Goal: Task Accomplishment & Management: Use online tool/utility

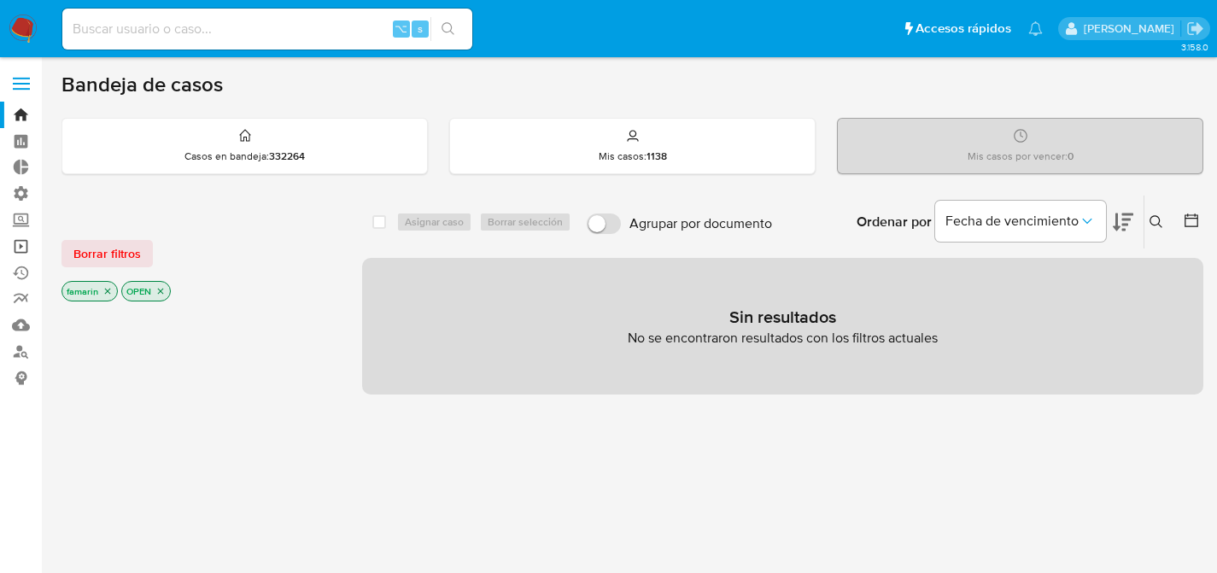
click at [25, 258] on link "Operaciones masivas" at bounding box center [101, 246] width 203 height 26
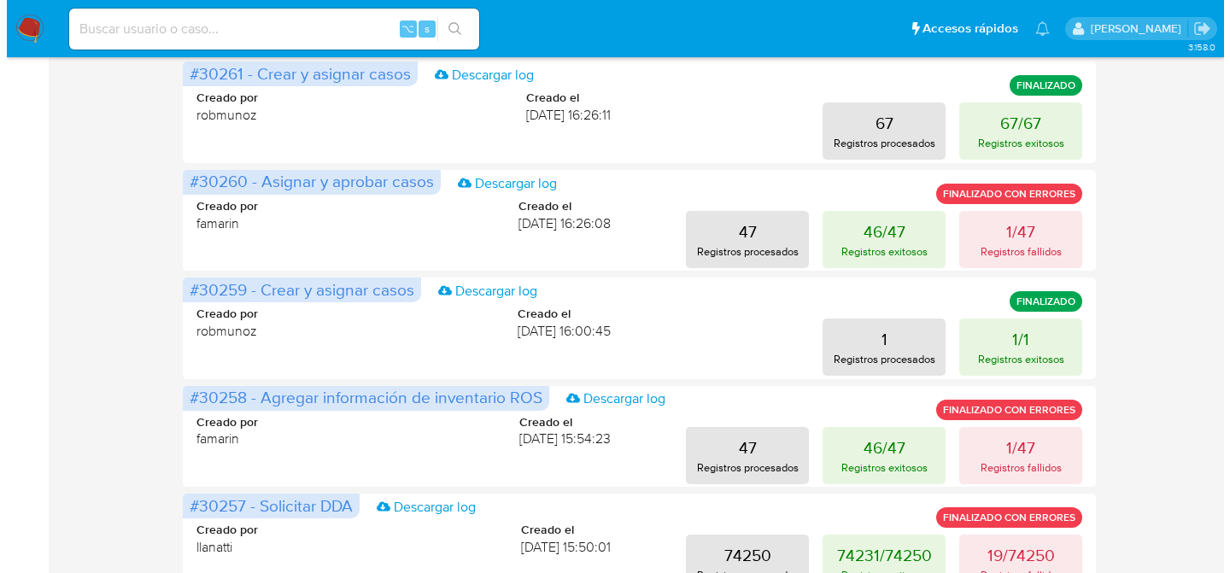
scroll to position [389, 0]
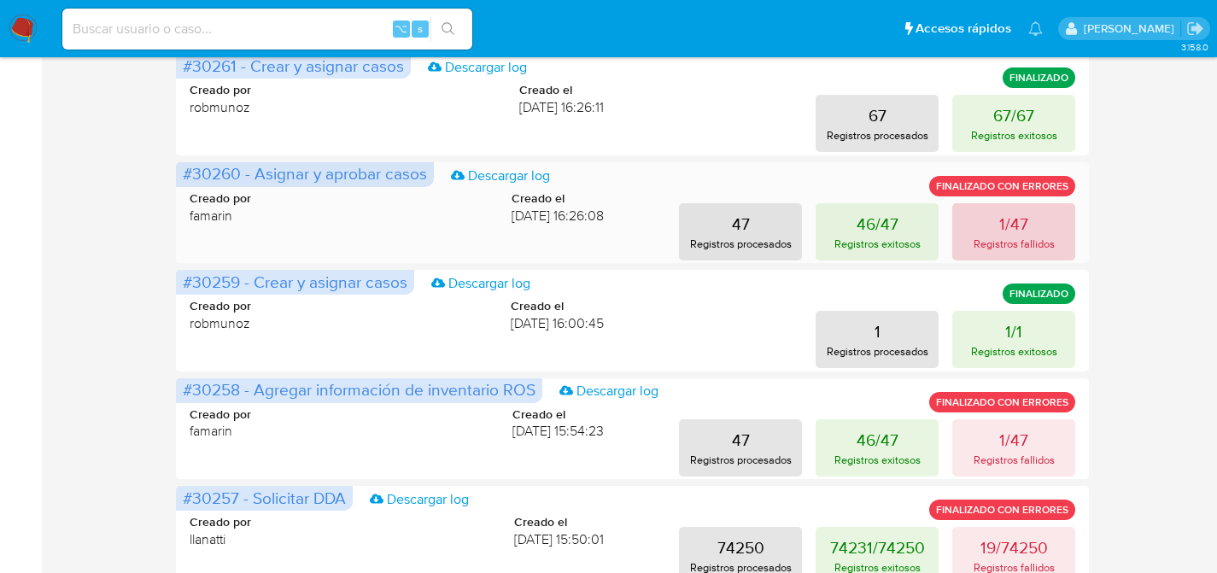
click at [1004, 224] on p "1/47" at bounding box center [1013, 224] width 29 height 24
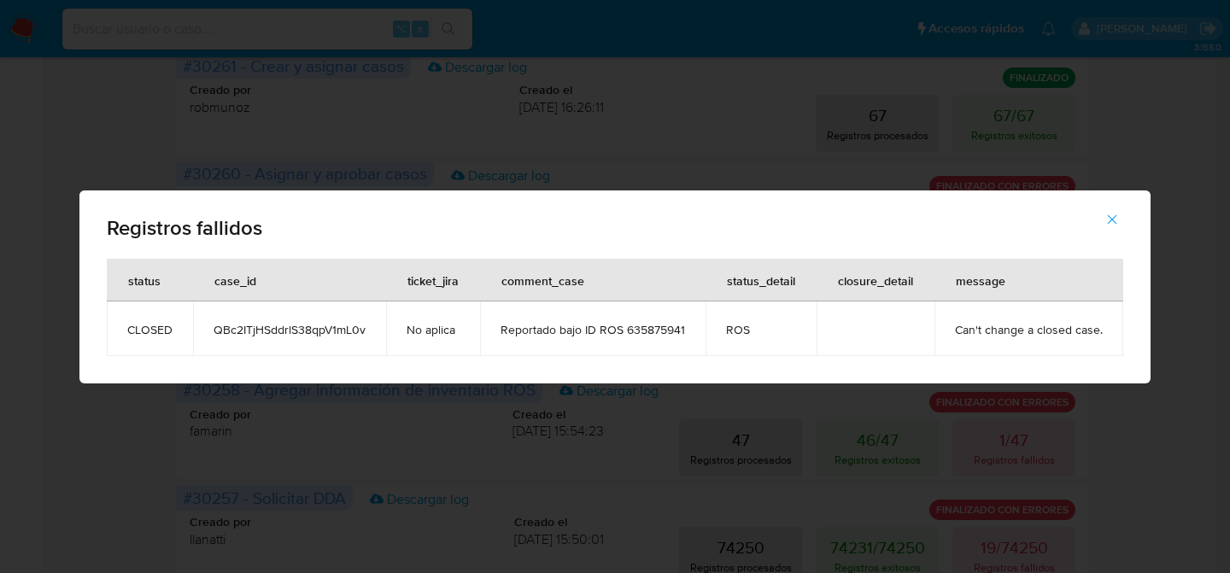
click at [1108, 217] on icon "button" at bounding box center [1111, 219] width 15 height 15
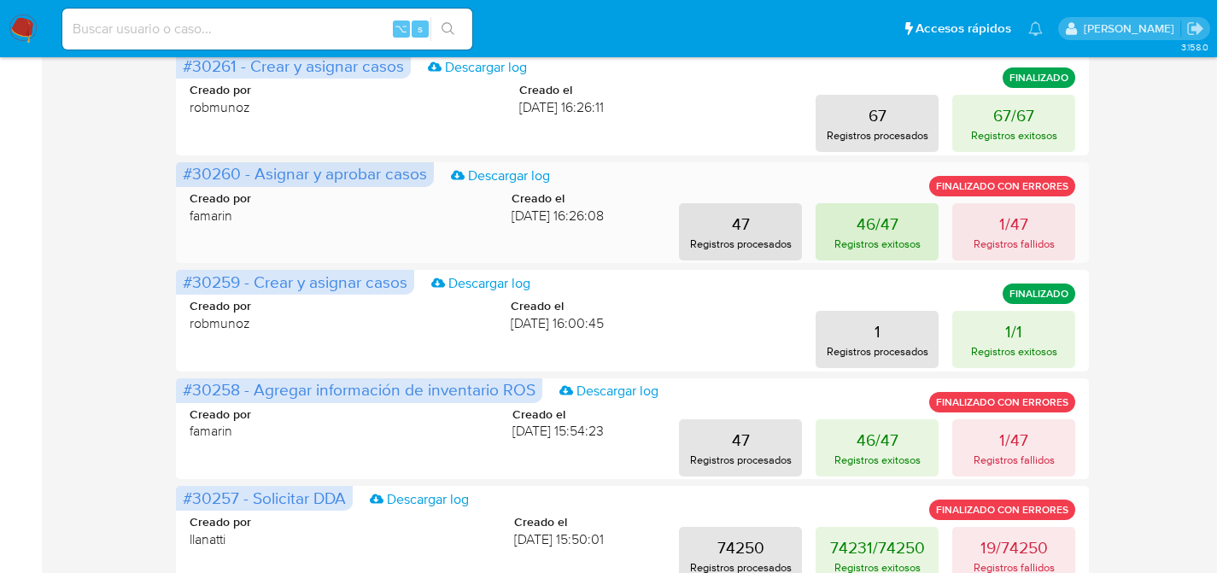
click at [895, 243] on p "Registros exitosos" at bounding box center [878, 244] width 86 height 16
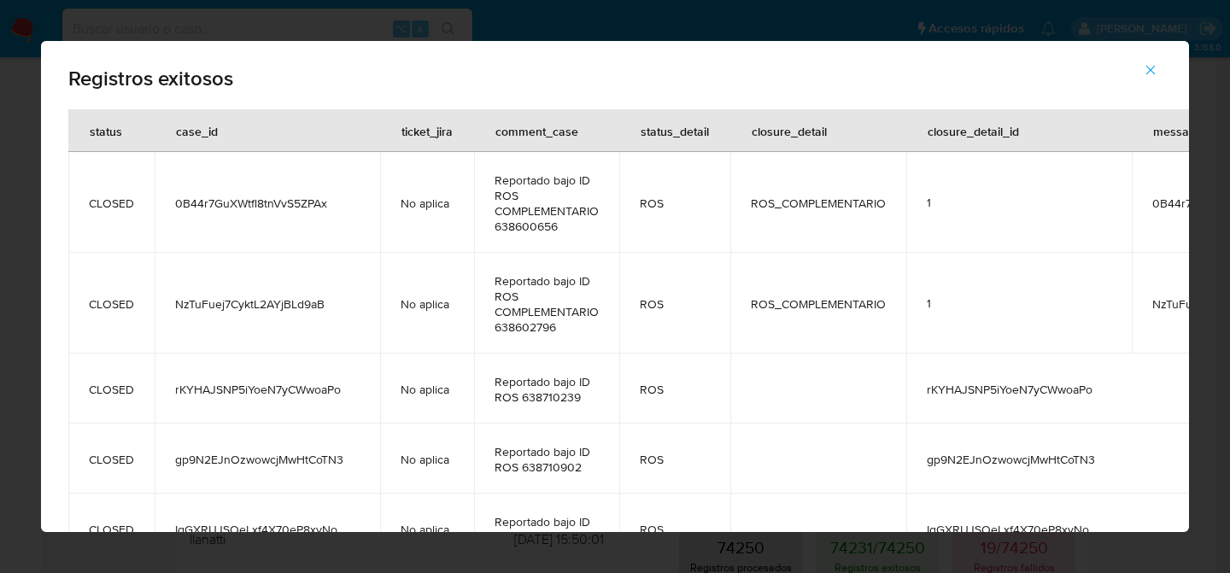
click at [310, 296] on span "NzTuFuej7CyktL2AYjBLd9aB" at bounding box center [267, 303] width 185 height 15
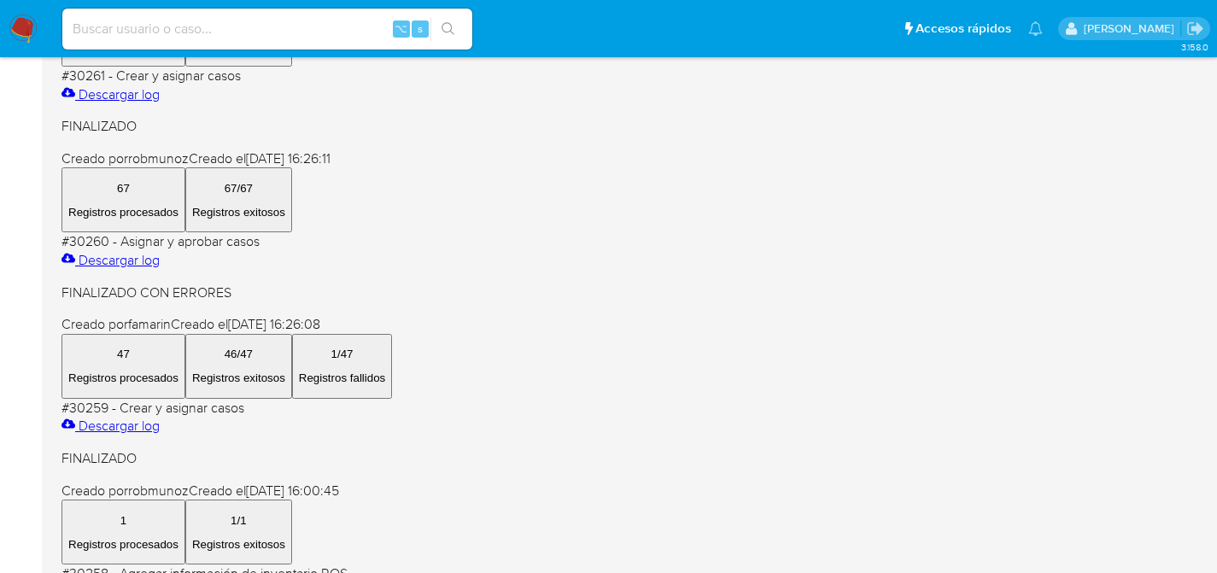
scroll to position [437, 0]
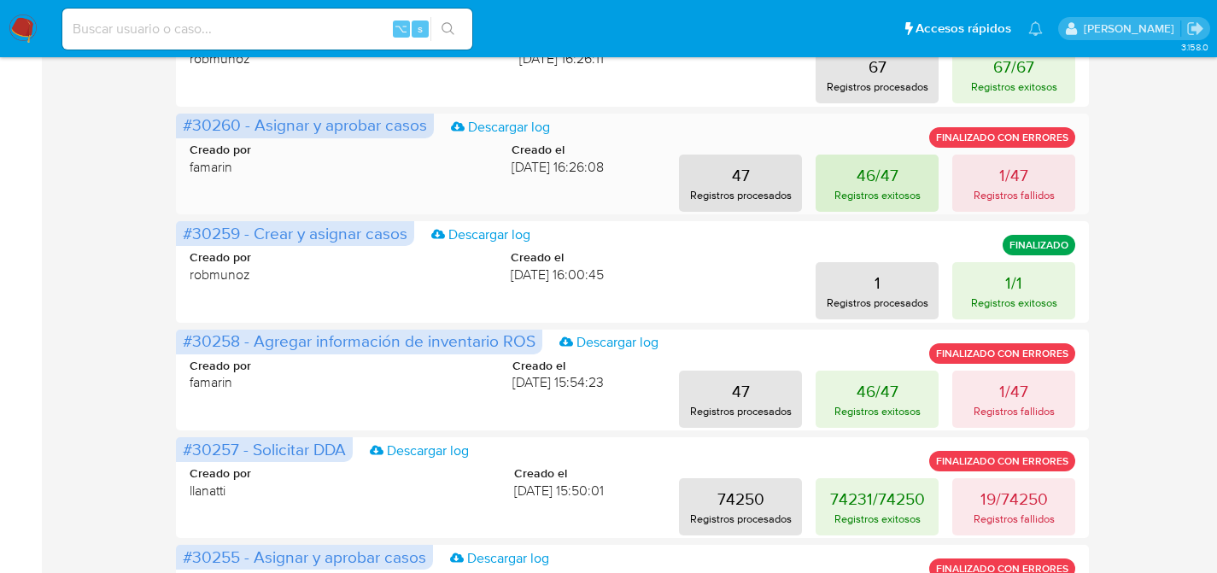
click at [870, 198] on p "Registros exitosos" at bounding box center [878, 195] width 86 height 16
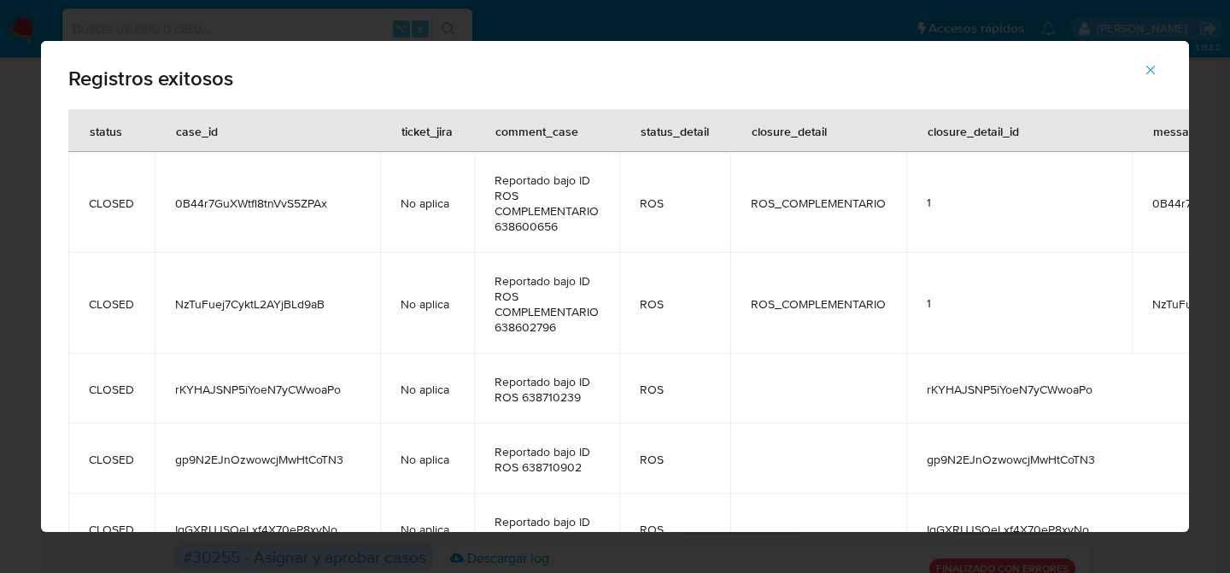
click at [265, 478] on td "gp9N2EJnOzwowcjMwHtCoTN3" at bounding box center [268, 459] width 226 height 70
click at [279, 465] on span "gp9N2EJnOzwowcjMwHtCoTN3" at bounding box center [267, 459] width 185 height 15
click at [259, 38] on div "Registros exitosos status case_id ticket_jira comment_case status_detail closur…" at bounding box center [615, 286] width 1230 height 573
click at [1151, 73] on icon "button" at bounding box center [1150, 69] width 15 height 15
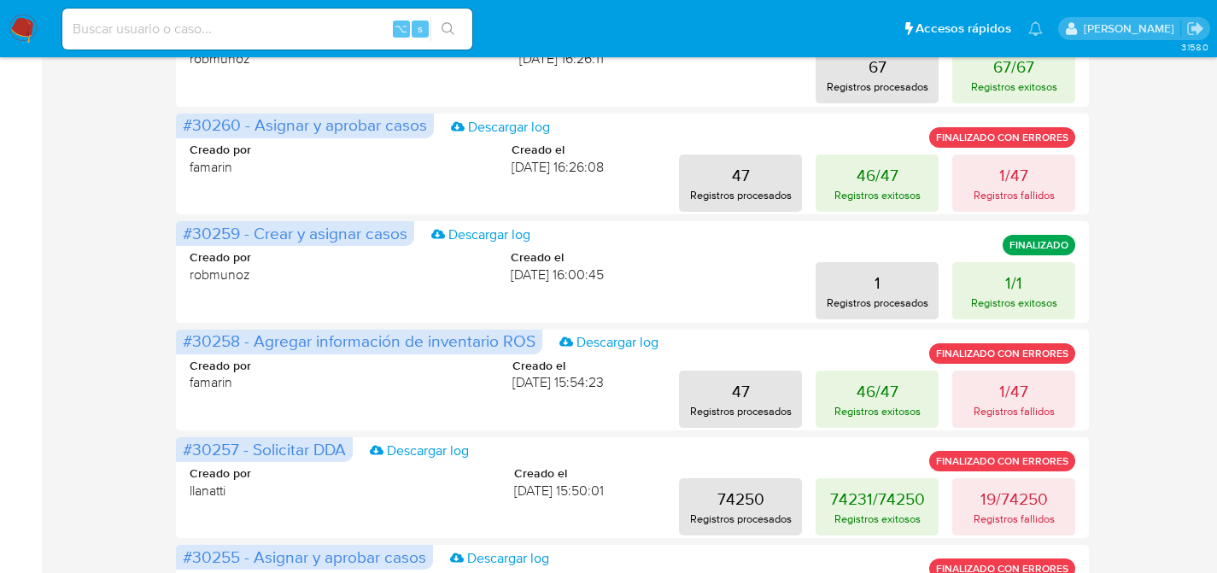
click at [358, 33] on input at bounding box center [267, 29] width 410 height 22
paste input "QY0LCaVhlAqrxpBdDonXQqGP"
type input "QY0LCaVhlAqrxpBdDonXQqGP"
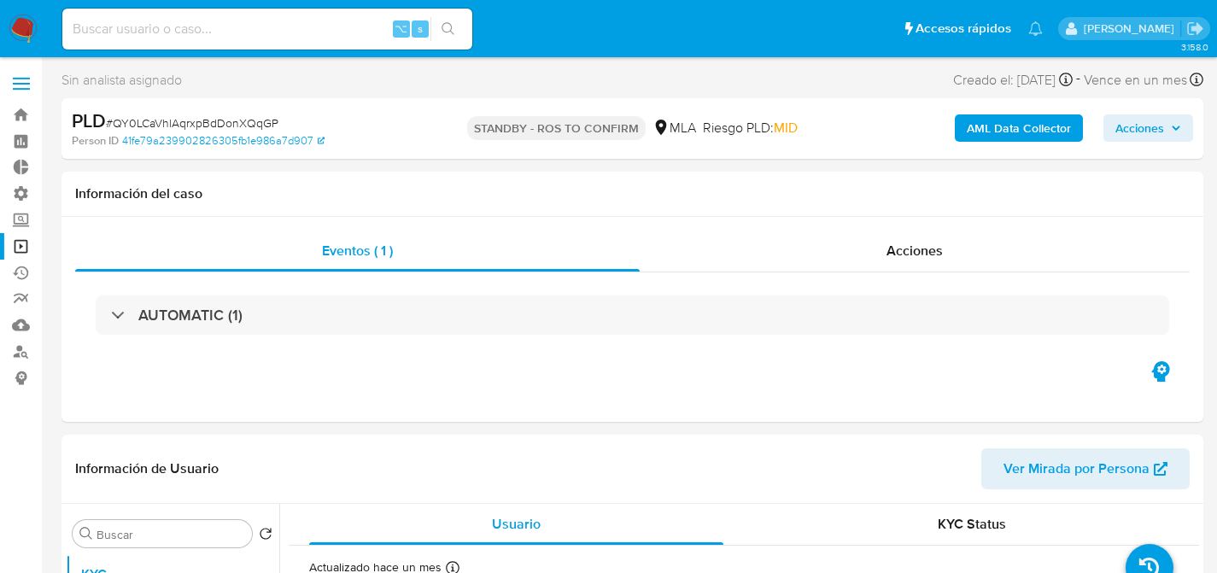
select select "10"
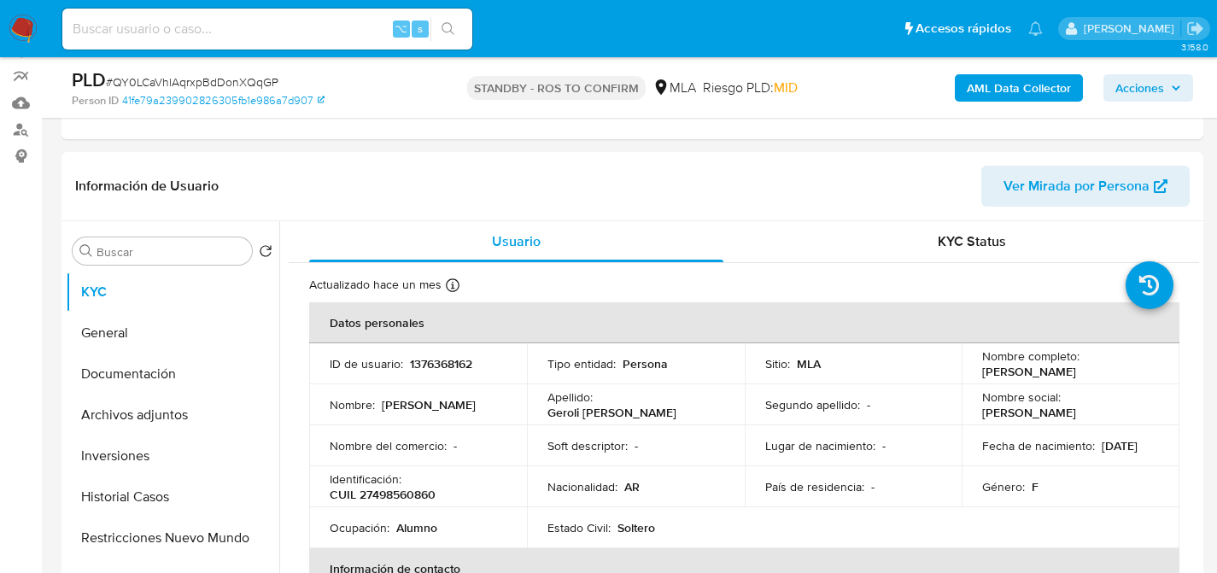
scroll to position [132, 0]
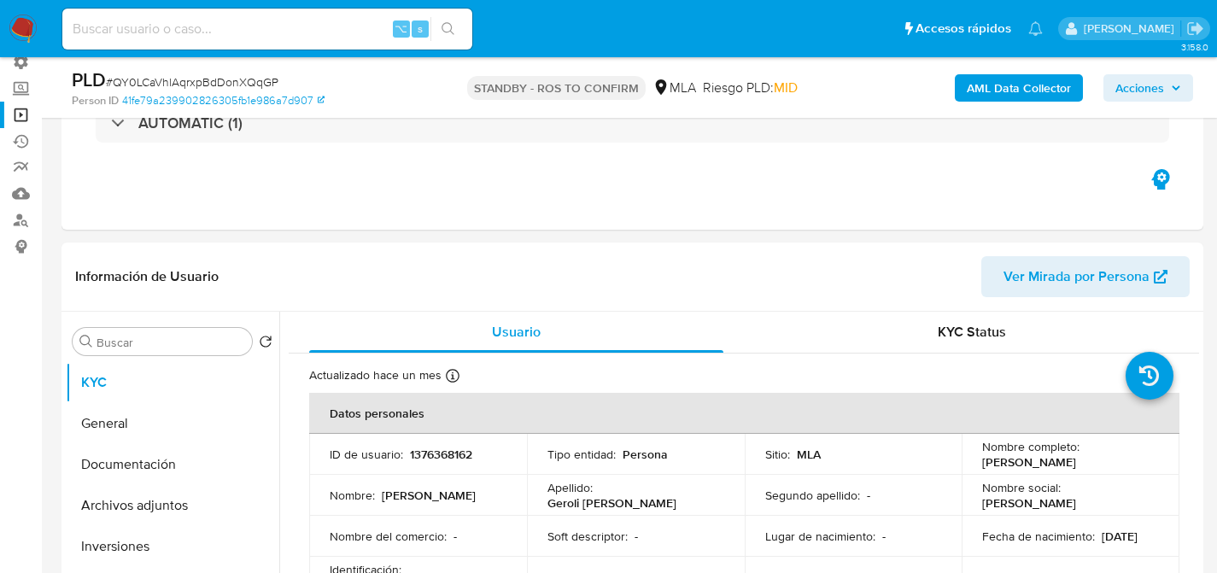
click at [23, 121] on link "Operaciones masivas" at bounding box center [101, 115] width 203 height 26
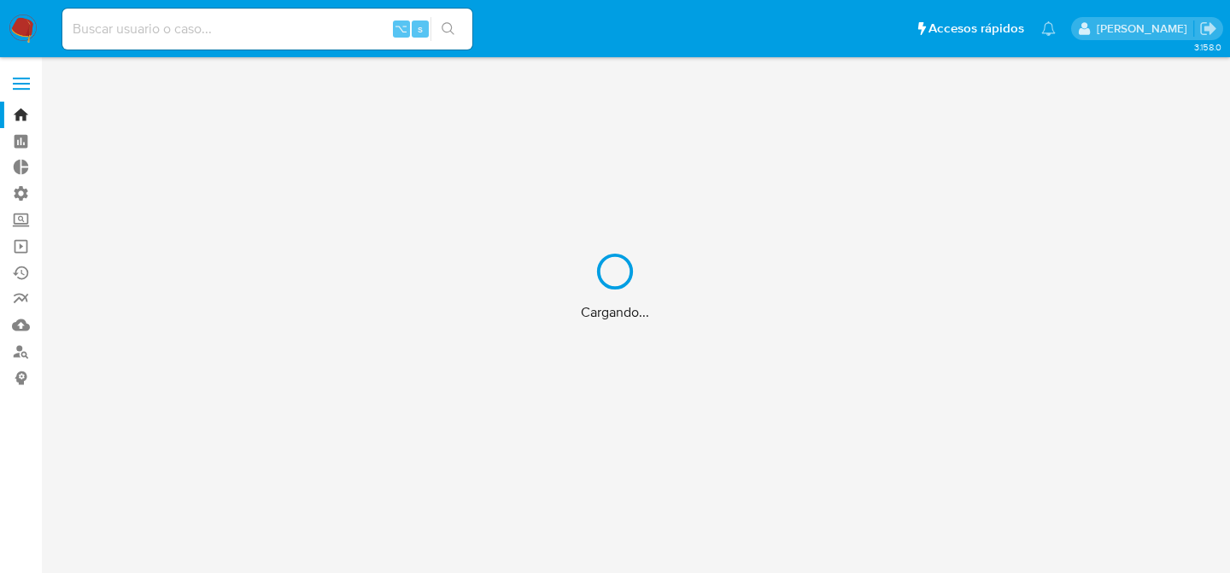
click at [172, 21] on div "Cargando..." at bounding box center [615, 286] width 1230 height 573
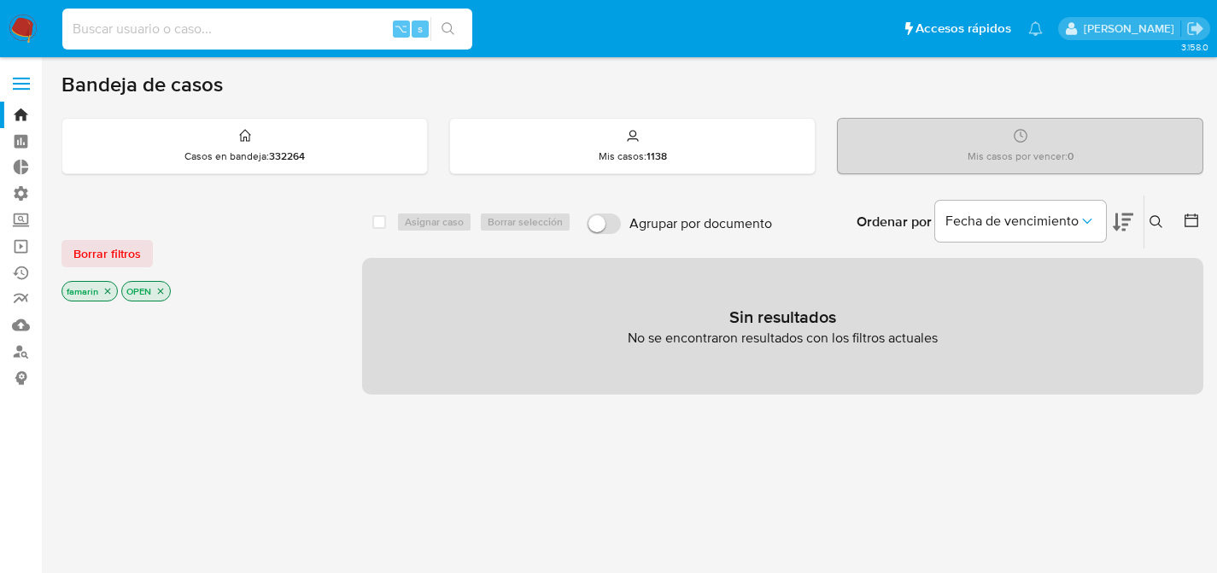
click at [172, 21] on input at bounding box center [267, 29] width 410 height 22
paste input "NzTuFuej7CyktL2AYjBLd9aB"
type input "NzTuFuej7CyktL2AYjBLd9aB"
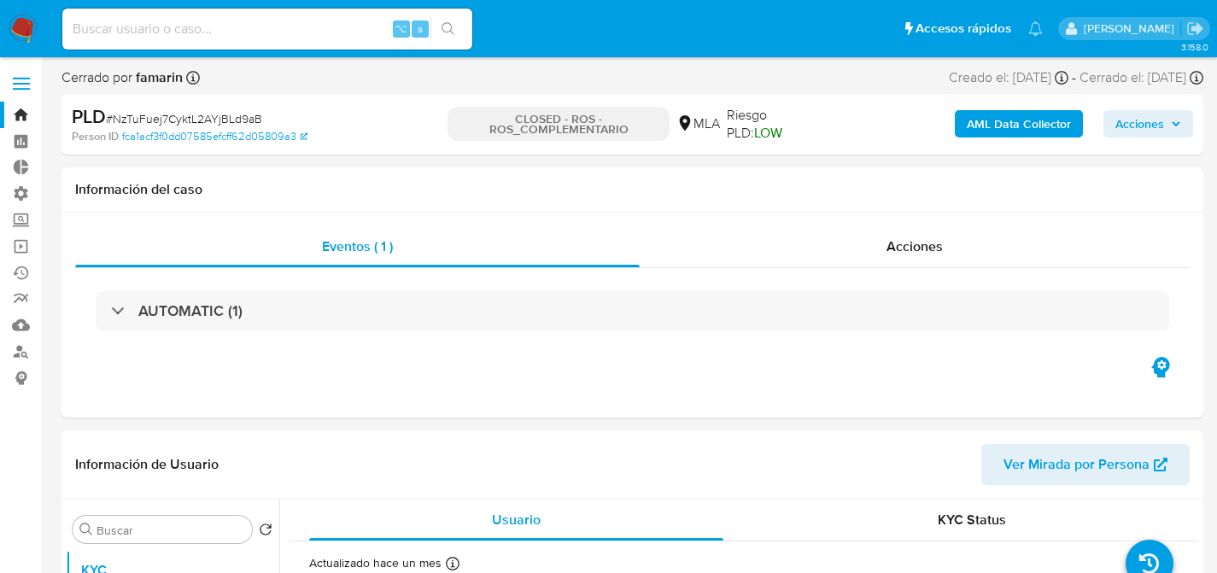
select select "10"
click at [314, 13] on div "⌥ s" at bounding box center [267, 29] width 410 height 41
click at [295, 21] on input at bounding box center [267, 29] width 410 height 22
paste input "gp9N2EJnOzwowcjMwHtCoTN3"
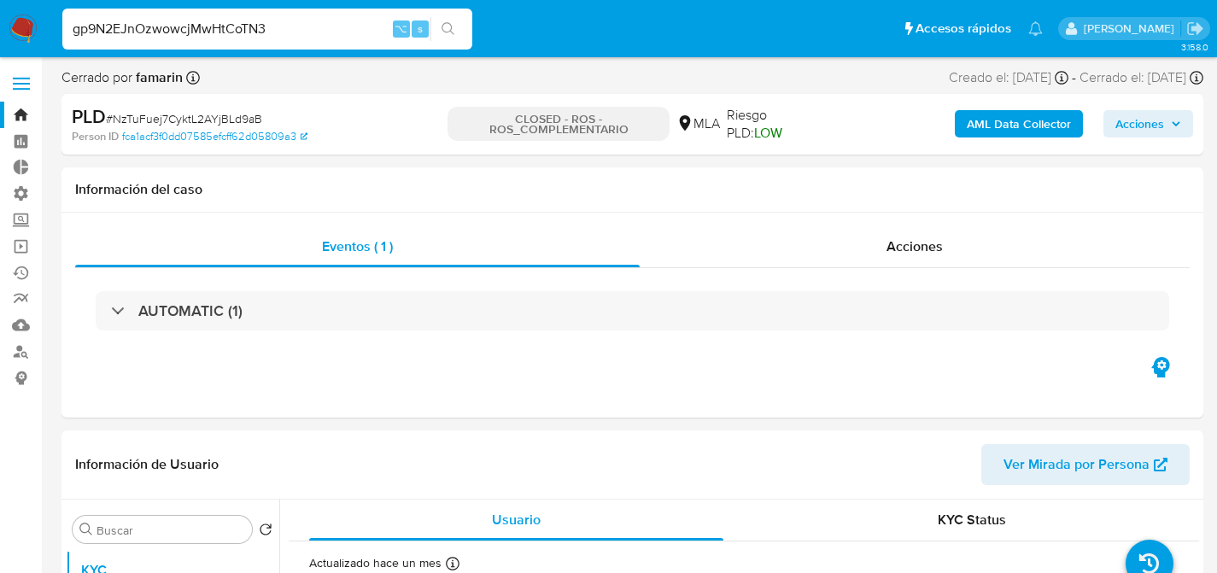
type input "gp9N2EJnOzwowcjMwHtCoTN3"
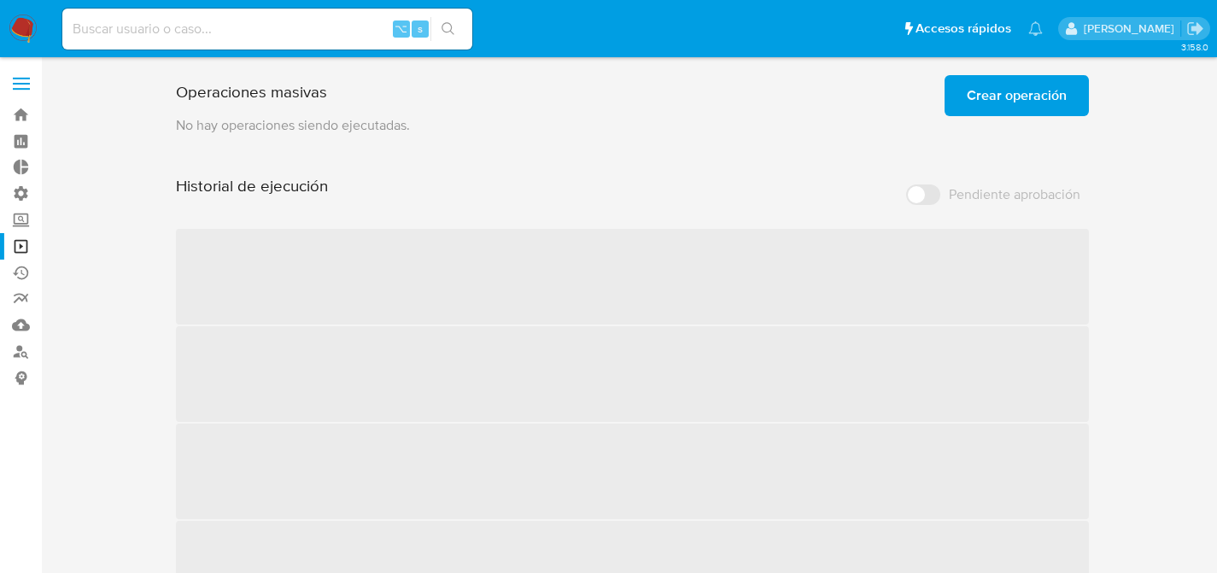
click at [997, 97] on span "Crear operación" at bounding box center [1017, 96] width 100 height 38
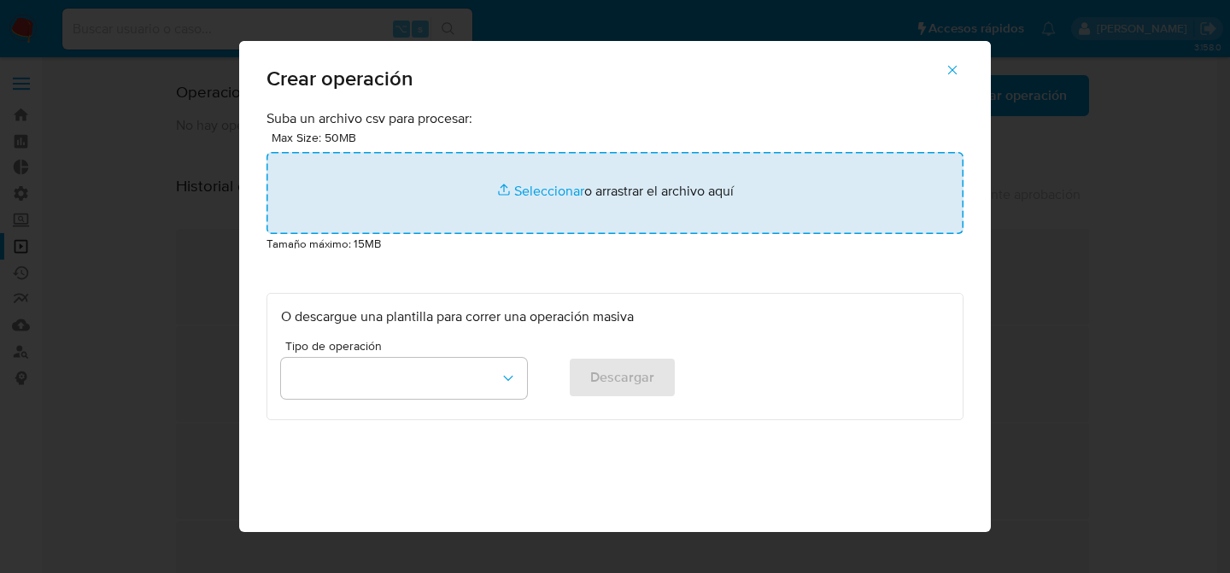
click at [474, 221] on input "file" at bounding box center [615, 193] width 697 height 82
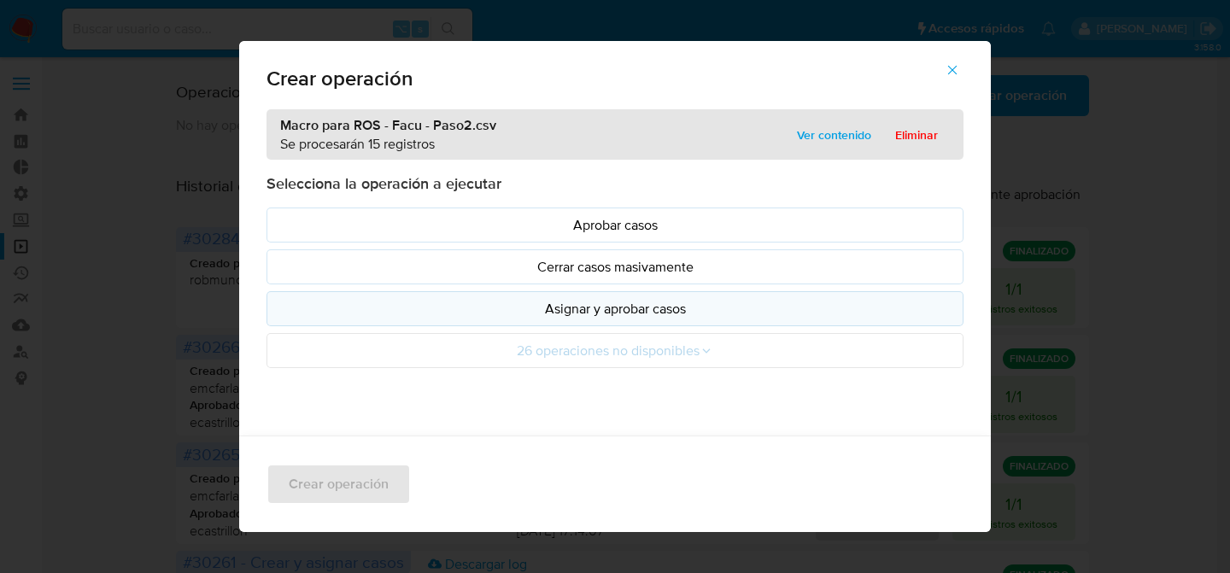
click at [609, 314] on p "Asignar y aprobar casos" at bounding box center [615, 309] width 668 height 20
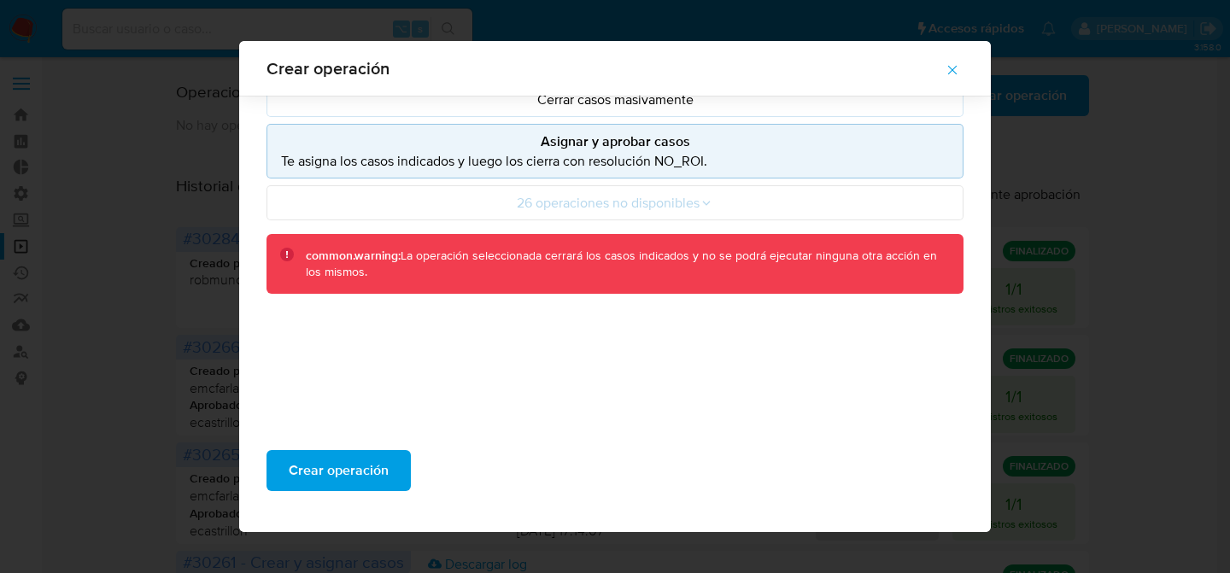
scroll to position [166, 0]
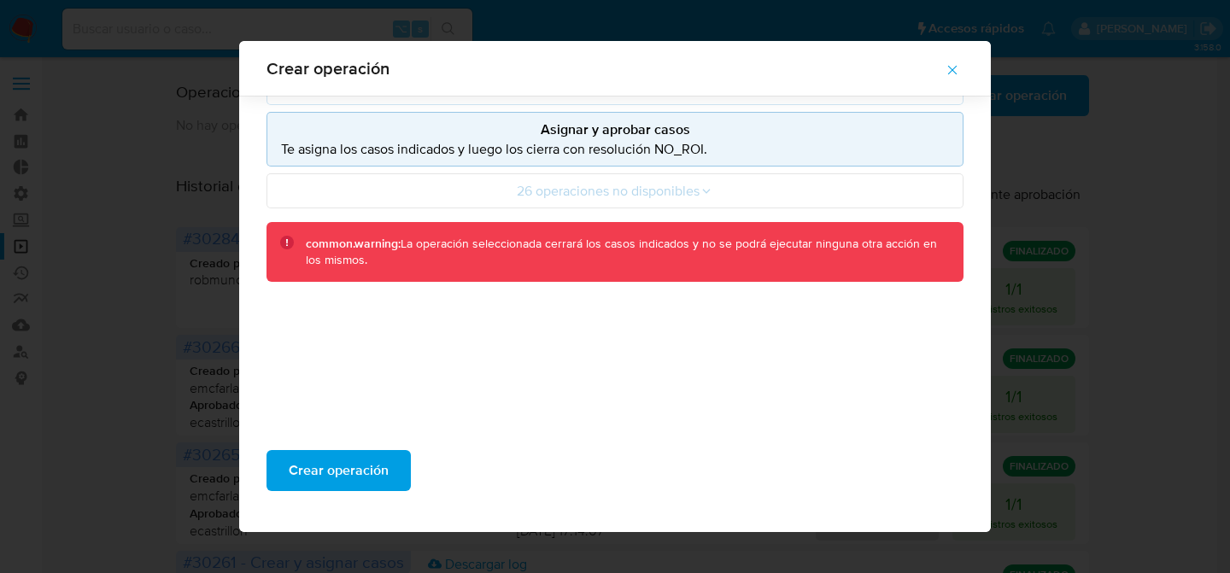
click at [312, 511] on div "Crear operación" at bounding box center [615, 477] width 752 height 109
click at [355, 458] on span "Crear operación" at bounding box center [339, 471] width 100 height 38
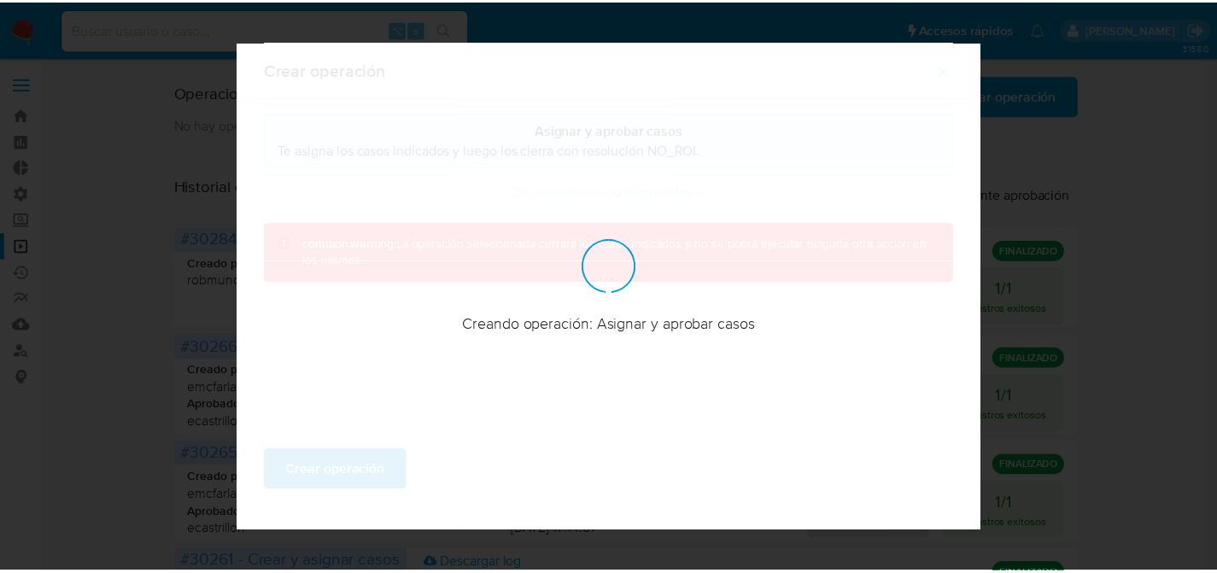
scroll to position [69, 0]
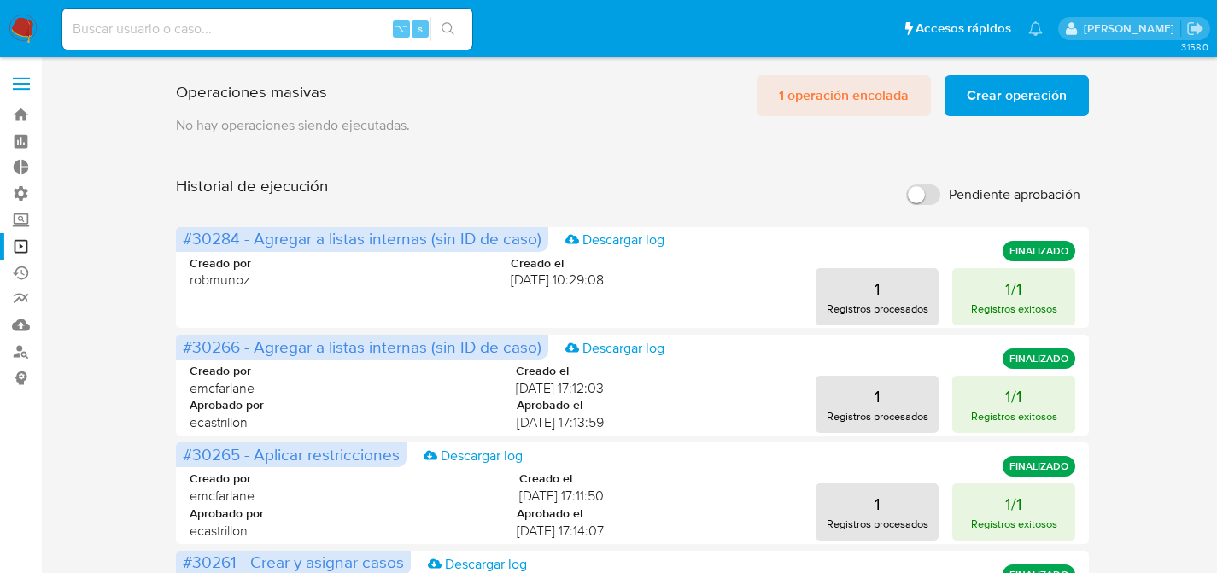
click at [843, 99] on span "1 operación encolada" at bounding box center [844, 96] width 130 height 38
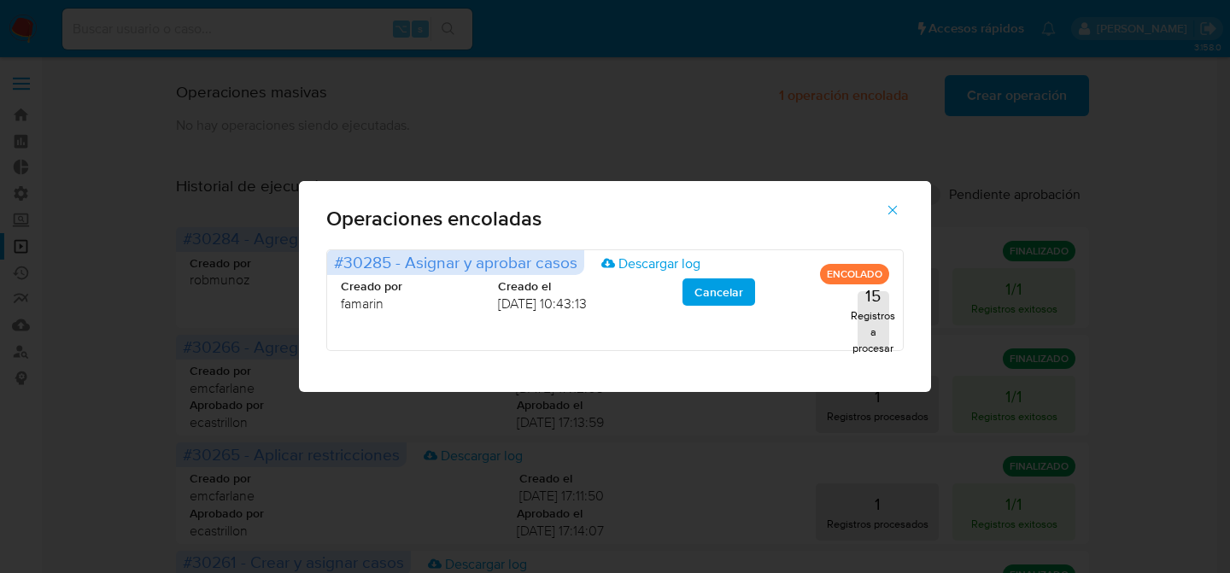
click at [895, 215] on icon "button" at bounding box center [892, 209] width 15 height 15
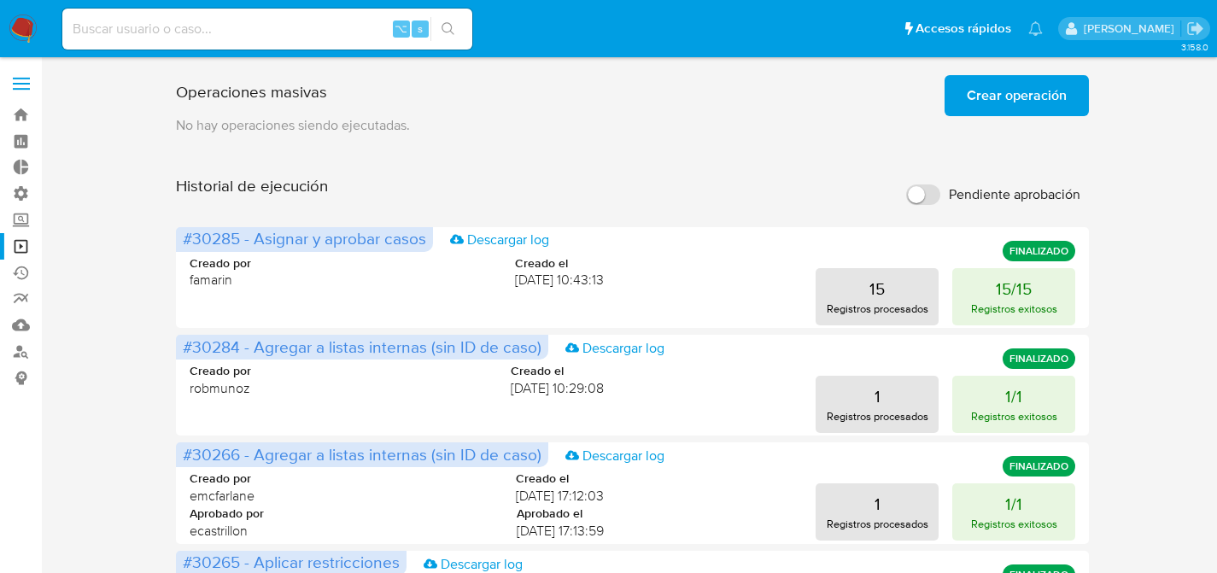
click at [1012, 77] on span "Crear operación" at bounding box center [1017, 96] width 100 height 38
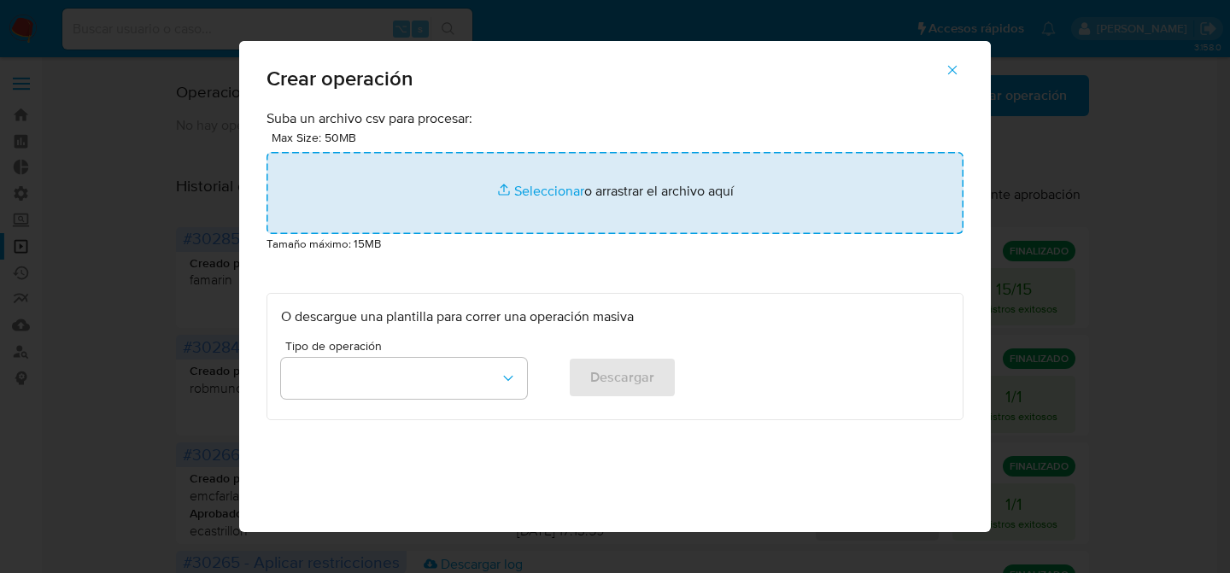
click at [624, 155] on input "file" at bounding box center [615, 193] width 697 height 82
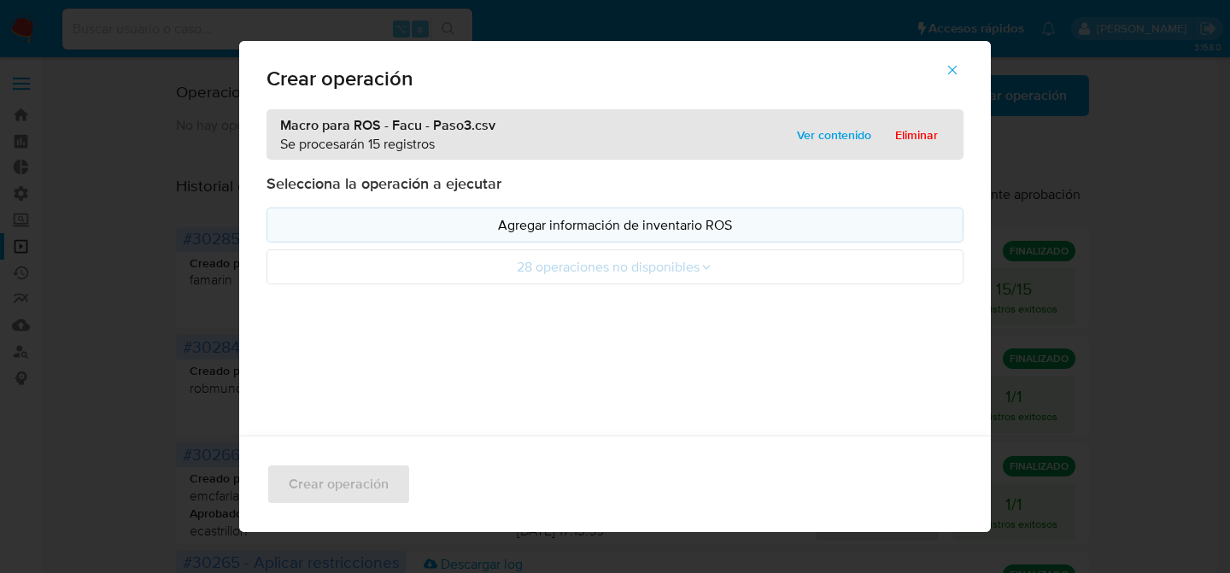
click at [759, 228] on p "Agregar información de inventario ROS" at bounding box center [615, 225] width 668 height 20
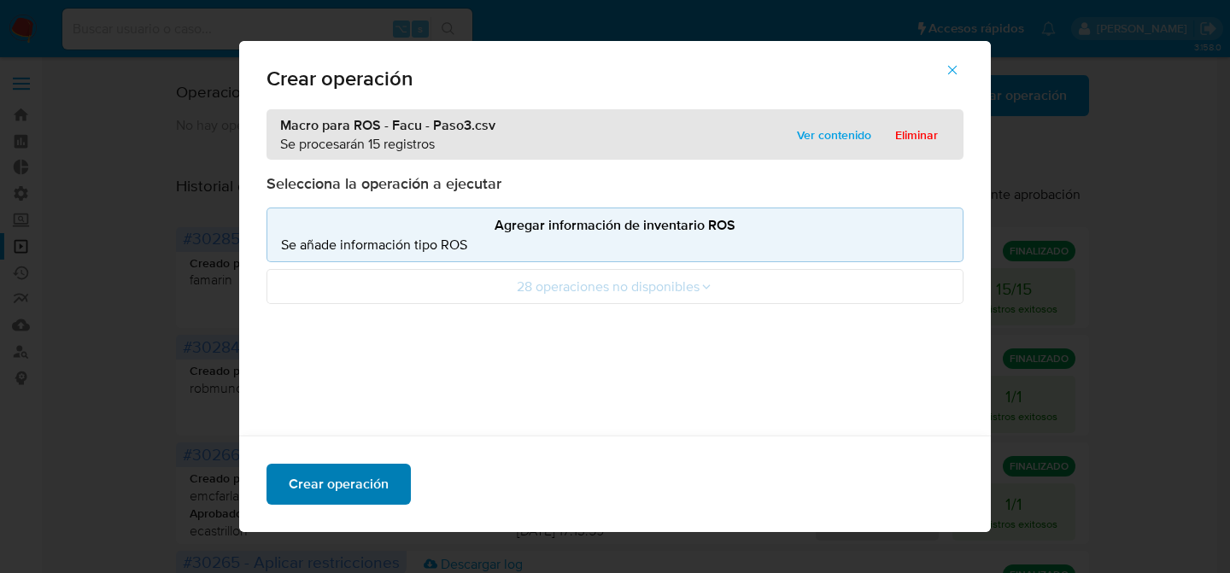
click at [344, 485] on span "Crear operación" at bounding box center [339, 485] width 100 height 38
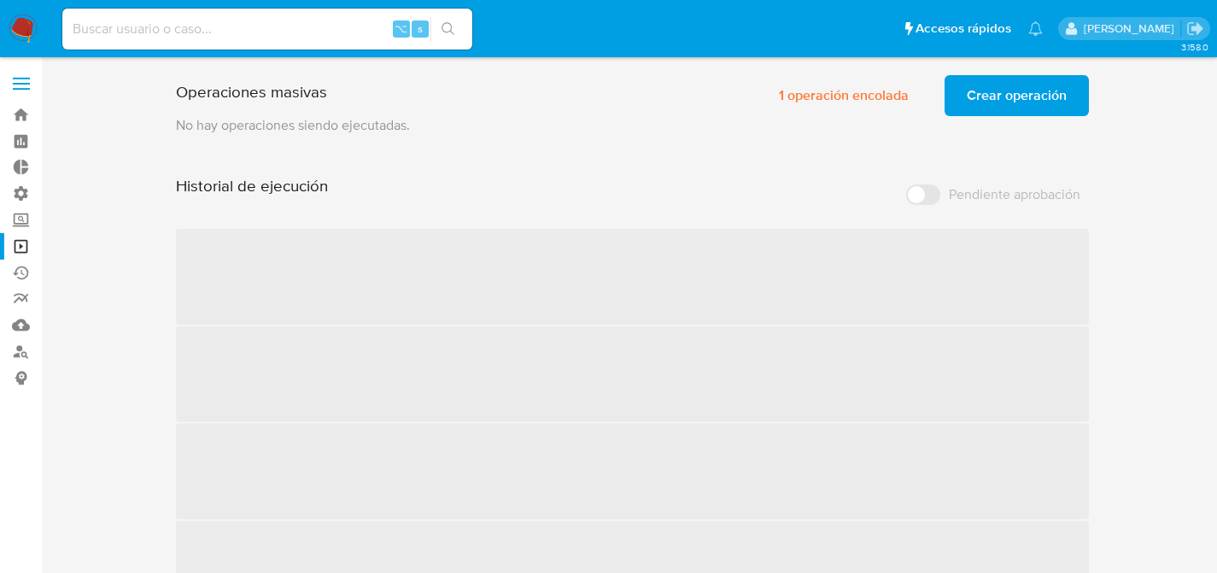
click at [815, 134] on p "No hay operaciones siendo ejecutadas." at bounding box center [633, 125] width 914 height 19
click at [822, 96] on span "1 operación encolada" at bounding box center [844, 96] width 130 height 38
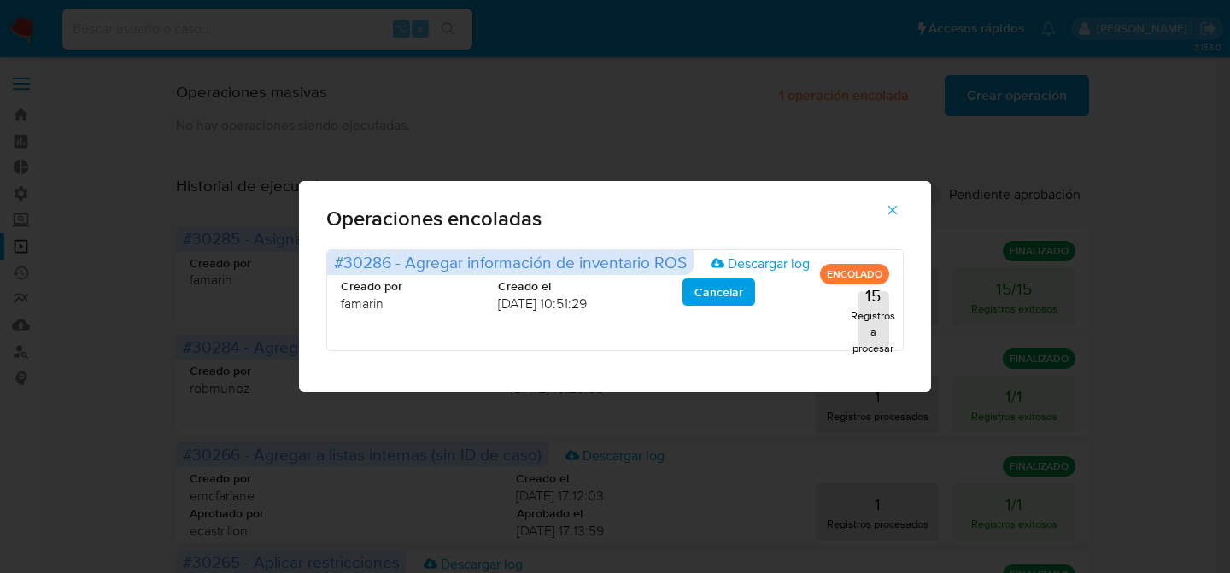
click at [897, 212] on icon "button" at bounding box center [892, 209] width 15 height 15
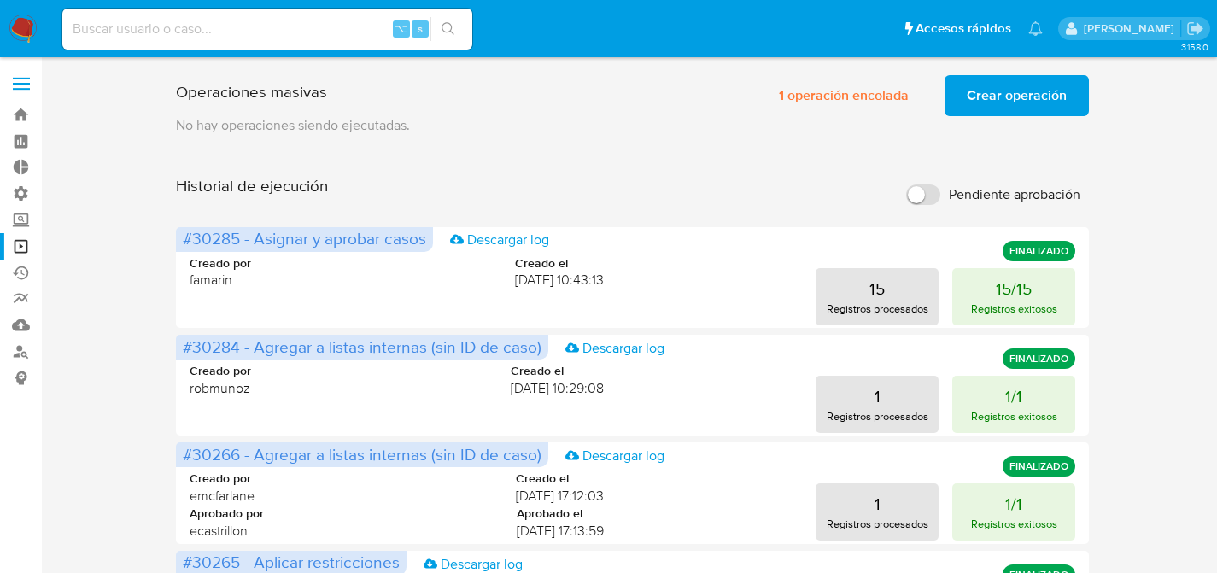
click at [779, 122] on p "No hay operaciones siendo ejecutadas." at bounding box center [633, 125] width 914 height 19
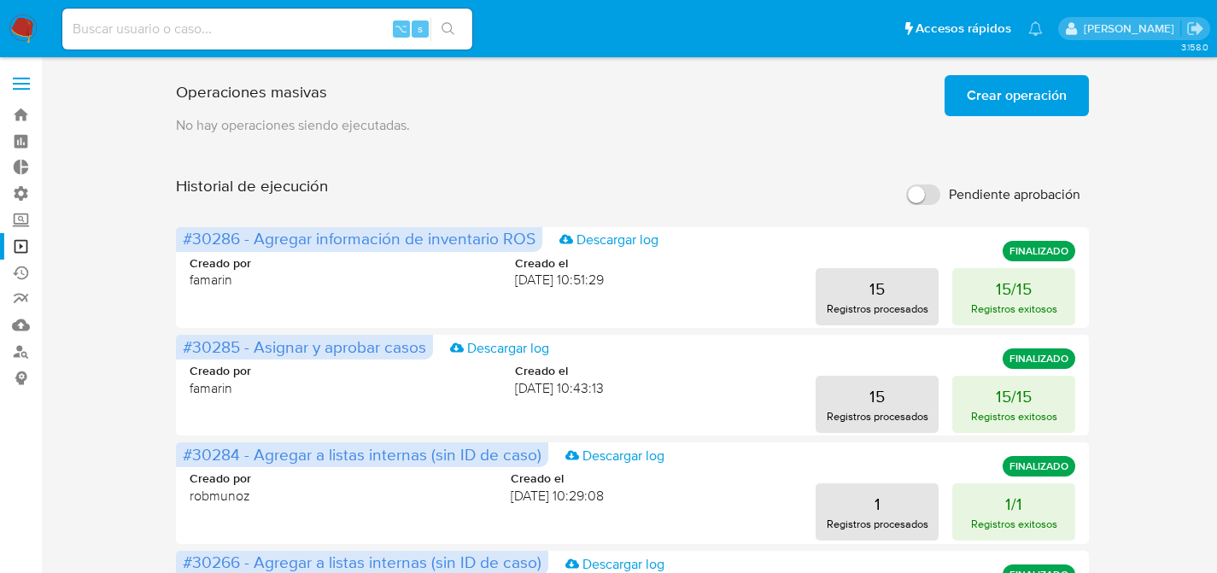
click at [953, 114] on button "Crear operación" at bounding box center [1017, 95] width 144 height 41
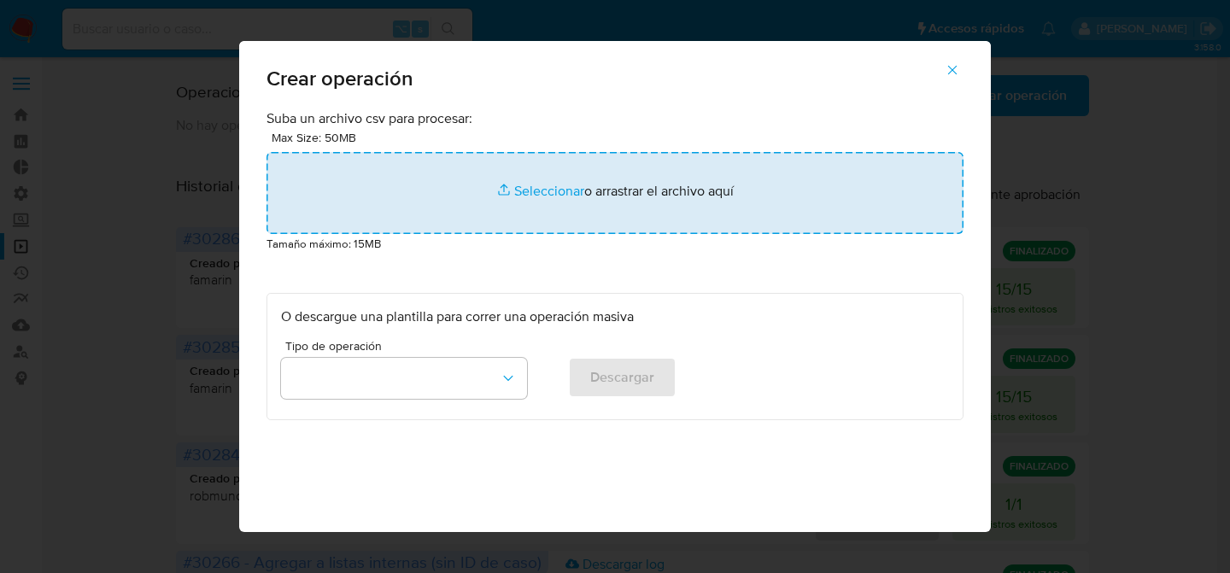
click at [563, 186] on input "file" at bounding box center [615, 193] width 697 height 82
type input "C:\fakepath\Macro para ROS - Facu - Paso4.csv"
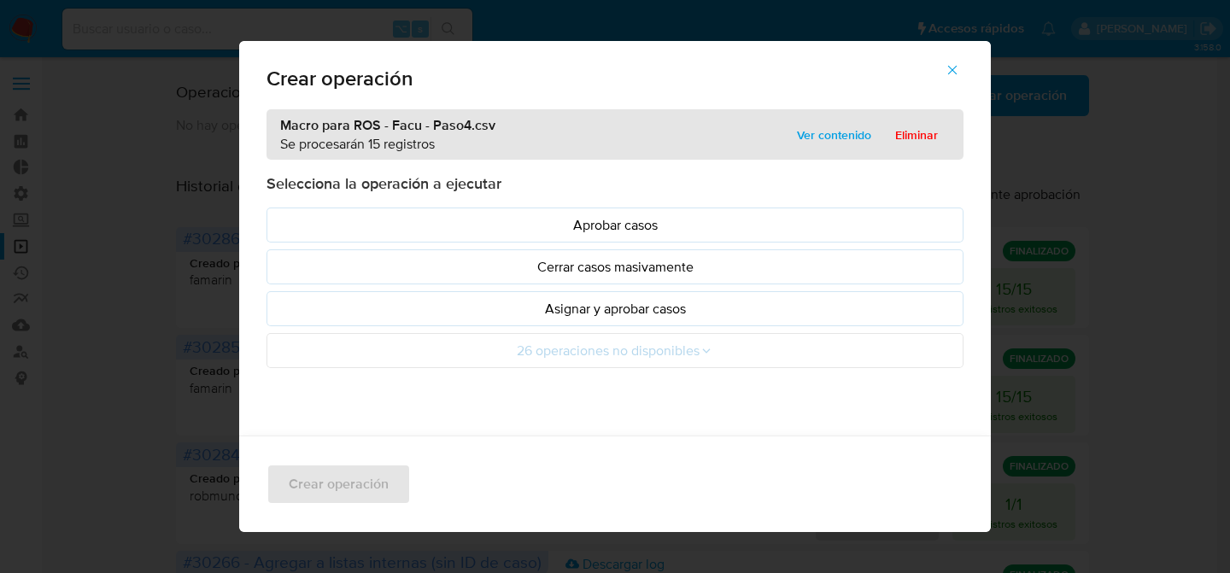
click at [606, 313] on p "Asignar y aprobar casos" at bounding box center [615, 309] width 668 height 20
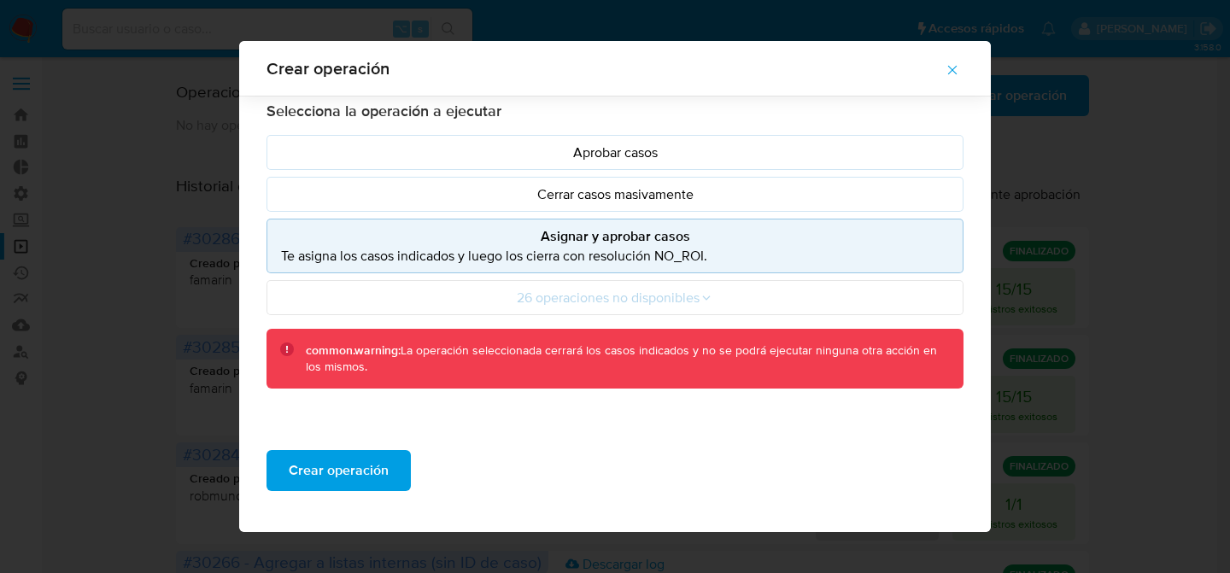
scroll to position [166, 0]
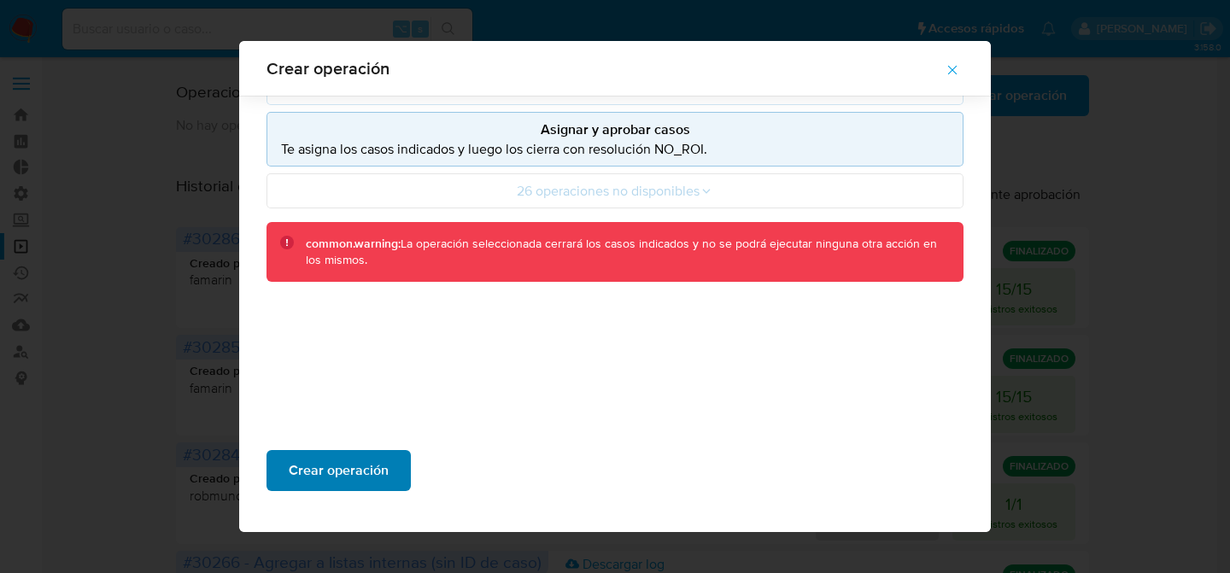
click at [373, 460] on span "Crear operación" at bounding box center [339, 471] width 100 height 38
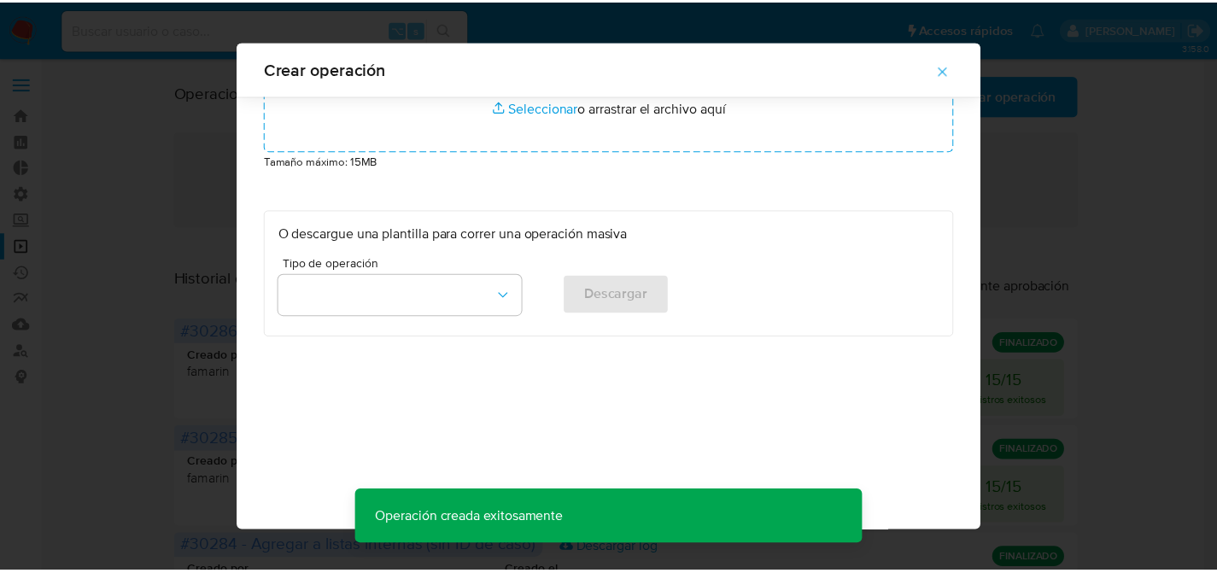
scroll to position [69, 0]
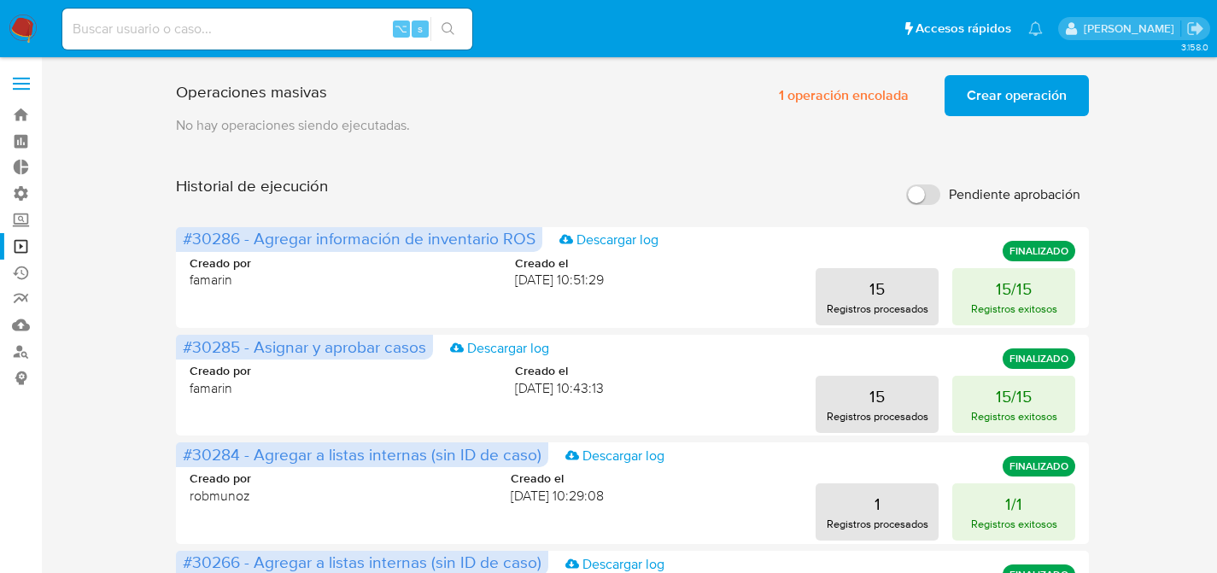
click at [716, 190] on div "Historial de ejecución Pendiente aprobación" at bounding box center [633, 195] width 914 height 38
click at [725, 127] on p "No hay operaciones siendo ejecutadas." at bounding box center [633, 125] width 914 height 19
click at [844, 100] on span "1 operación encolada" at bounding box center [844, 96] width 130 height 38
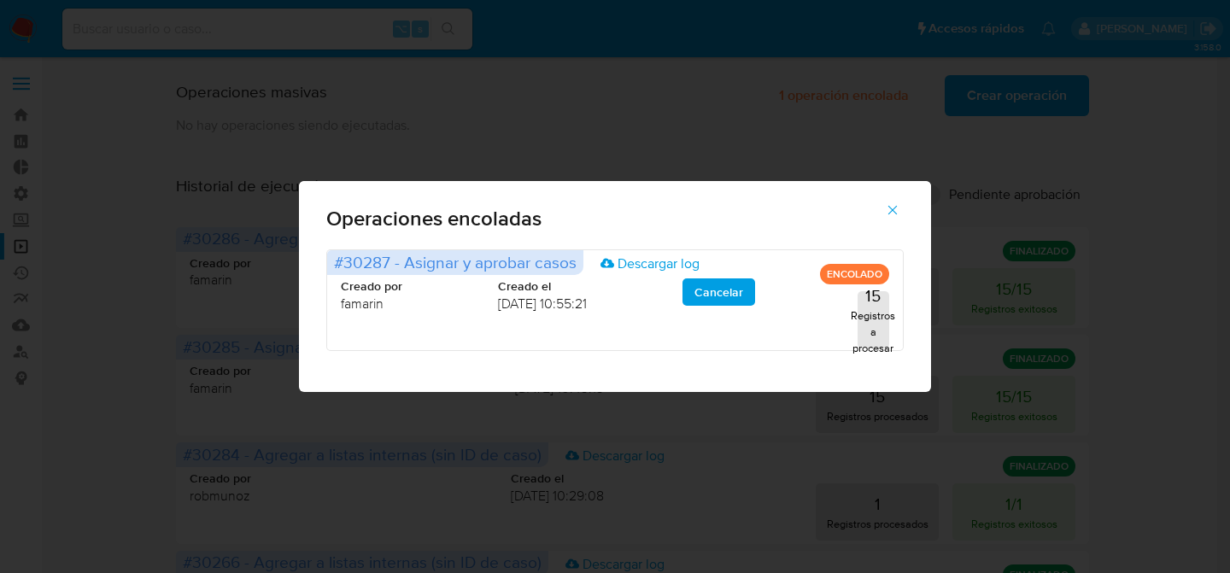
click at [884, 211] on button "button" at bounding box center [893, 210] width 60 height 41
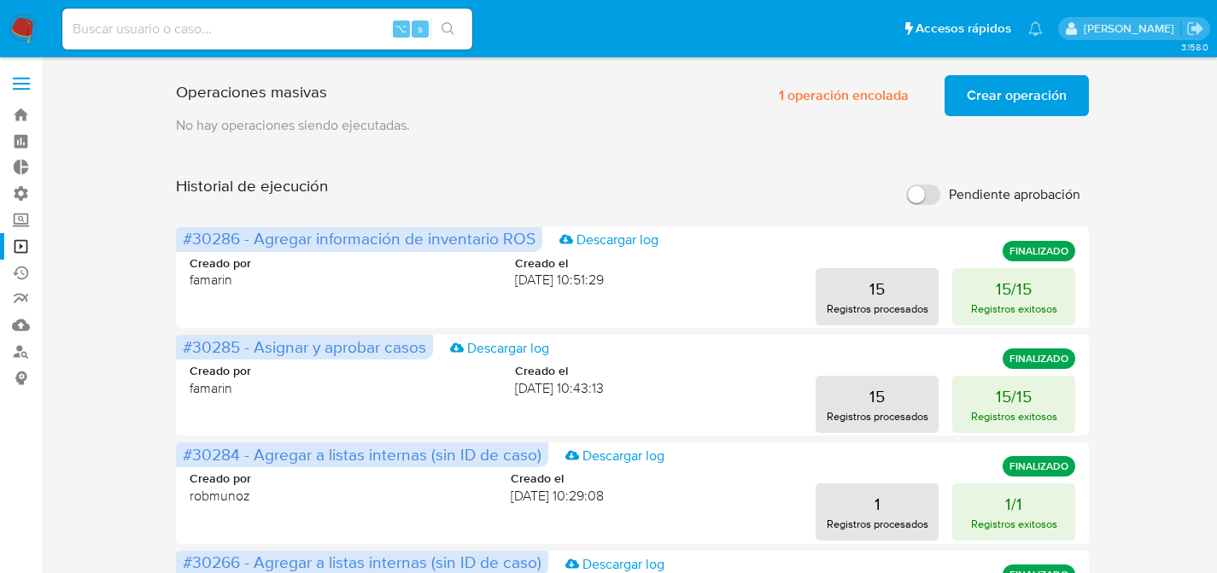
click at [621, 100] on div "Operaciones masivas 1 operación encolada Crear operación Sólo puede haber hasta…" at bounding box center [633, 92] width 914 height 48
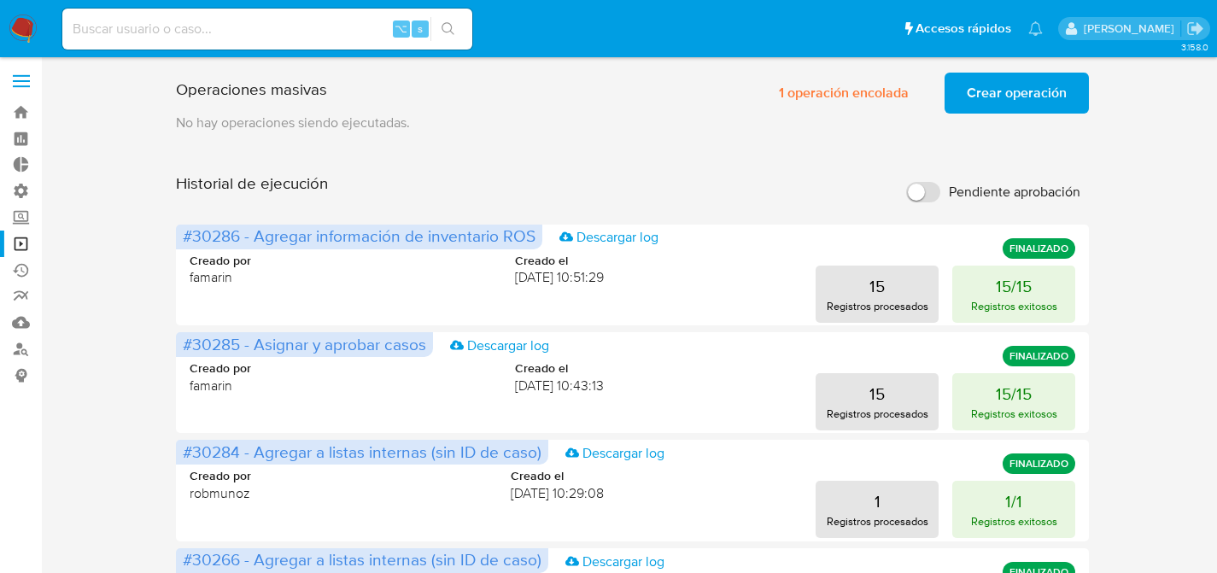
scroll to position [3, 0]
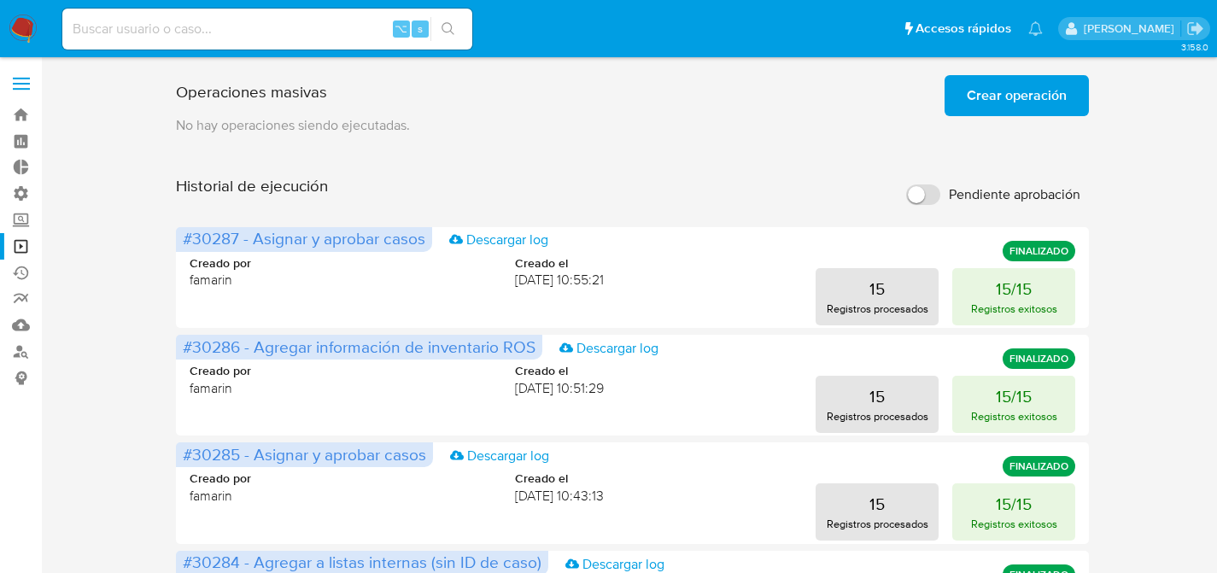
click at [253, 26] on input at bounding box center [267, 29] width 410 height 22
paste input "3JESkEuEXVLWcZLE4n9XdYnz"
type input "3JESkEuEXVLWcZLE4n9XdYnz"
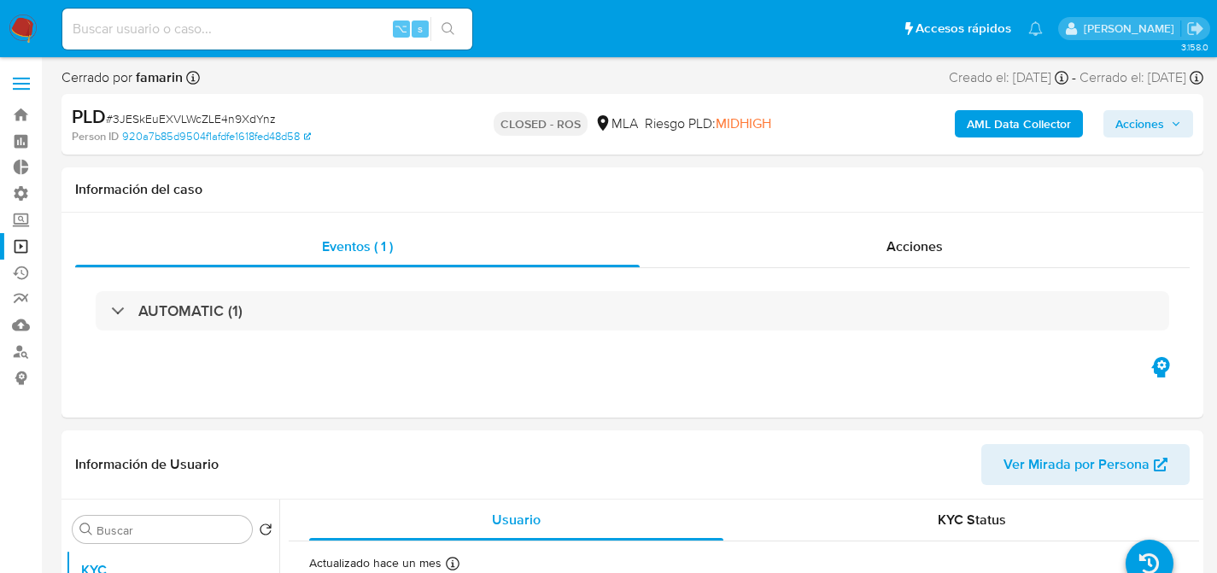
select select "10"
click at [196, 28] on input at bounding box center [267, 29] width 410 height 22
paste input "CHSII3CNzObB3PFYaDfSXJLf"
type input "CHSII3CNzObB3PFYaDfSXJLf"
select select "10"
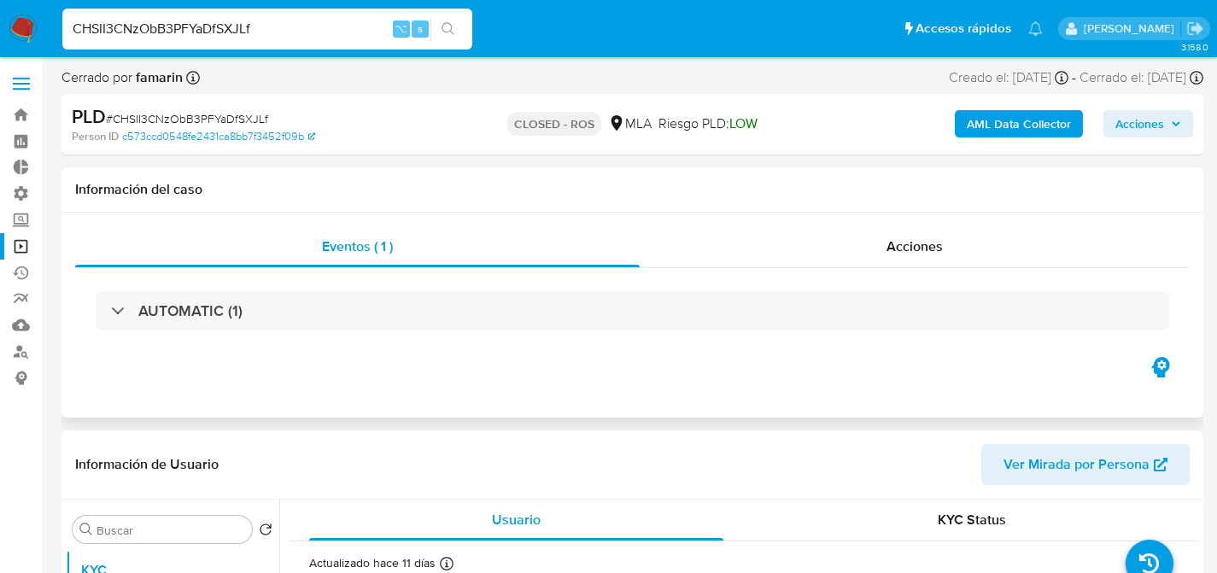
click at [448, 204] on div "Información del caso" at bounding box center [633, 189] width 1142 height 45
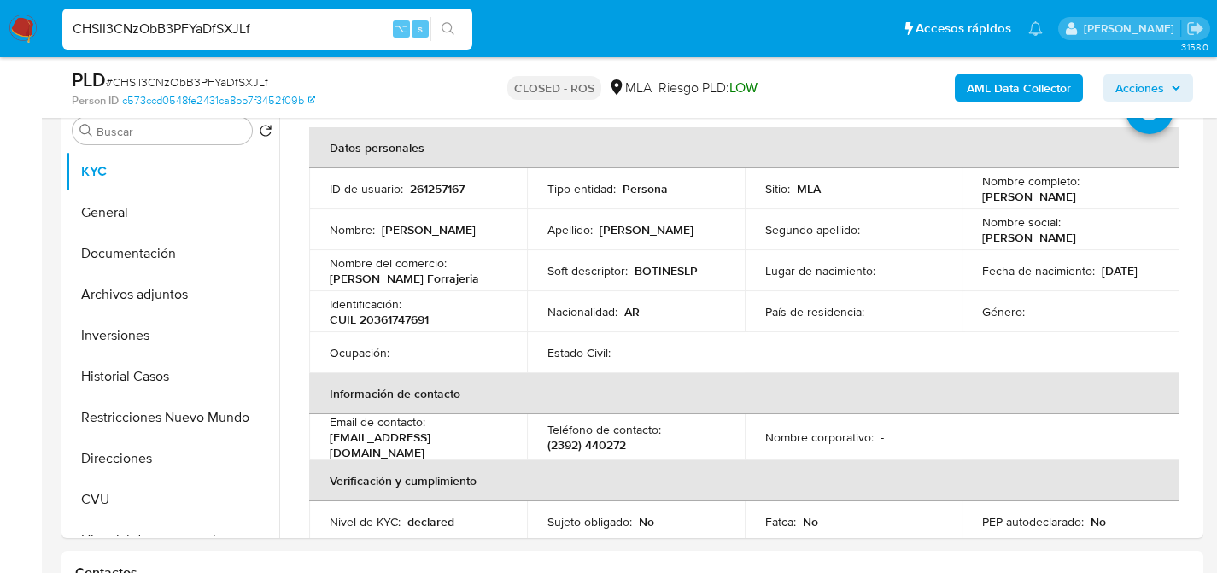
scroll to position [337, 0]
click at [273, 18] on input "CHSII3CNzObB3PFYaDfSXJLf" at bounding box center [267, 29] width 410 height 22
paste input "q6XBUMRv5Qaoe5q73MitclcV"
type input "q6XBUMRv5Qaoe5q73MitclcV"
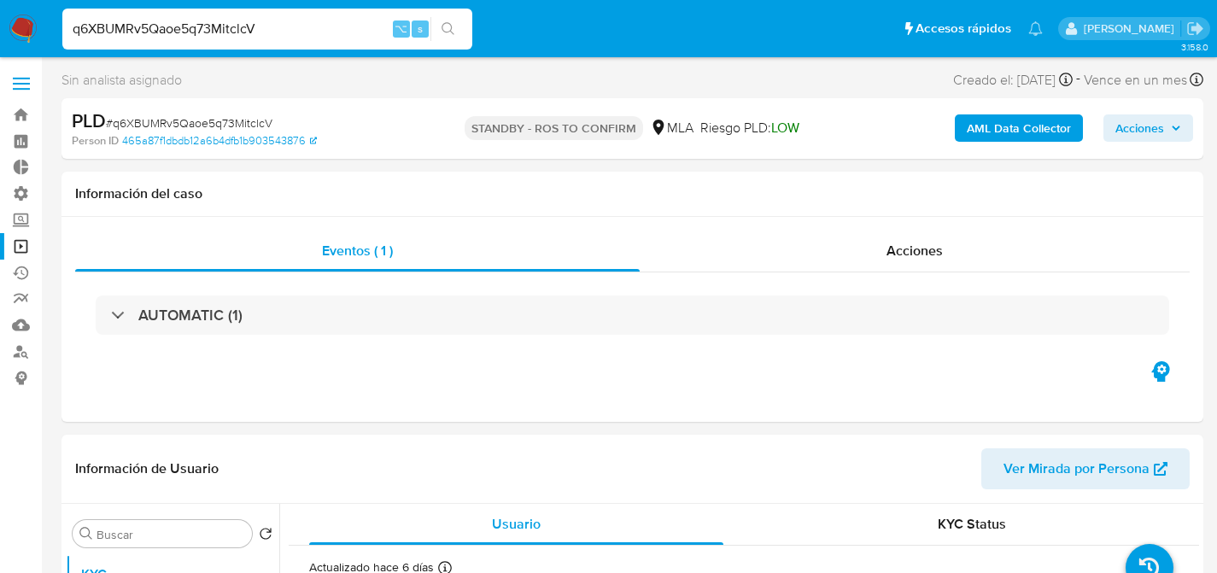
select select "10"
click at [340, 33] on input "q6XBUMRv5Qaoe5q73MitclcV" at bounding box center [267, 29] width 410 height 22
click at [280, 33] on input "q6XBUMRv5Qaoe5q73MitclcV" at bounding box center [267, 29] width 410 height 22
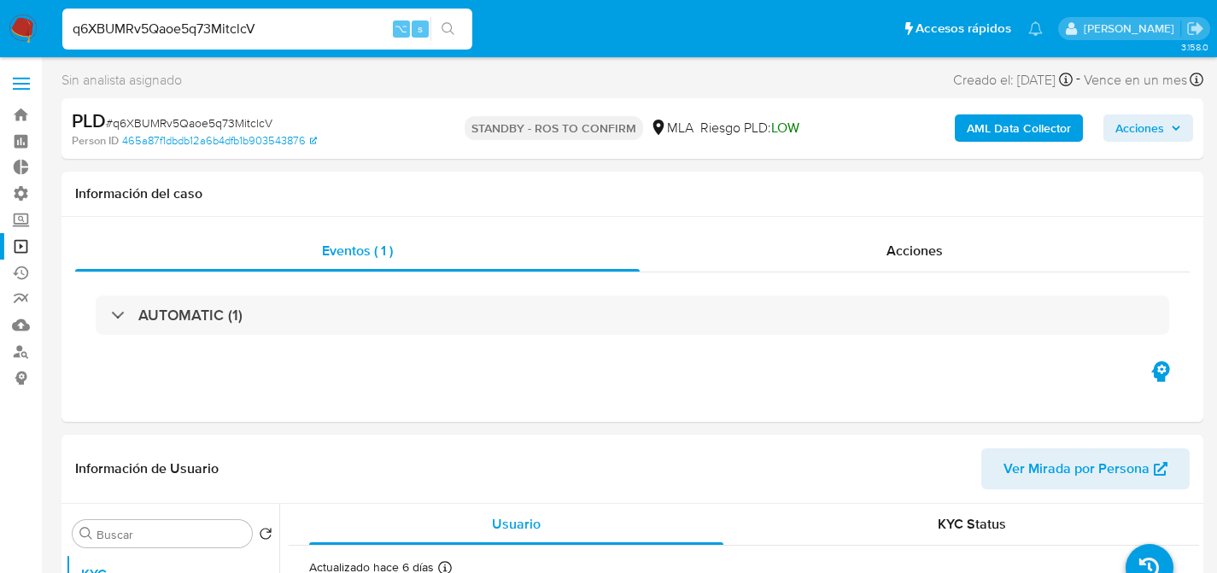
paste input "CmzRE7CQewzVqR48a2I1oGQQ"
type input "CmzRE7CQewzVqR48a2I1oGQQ"
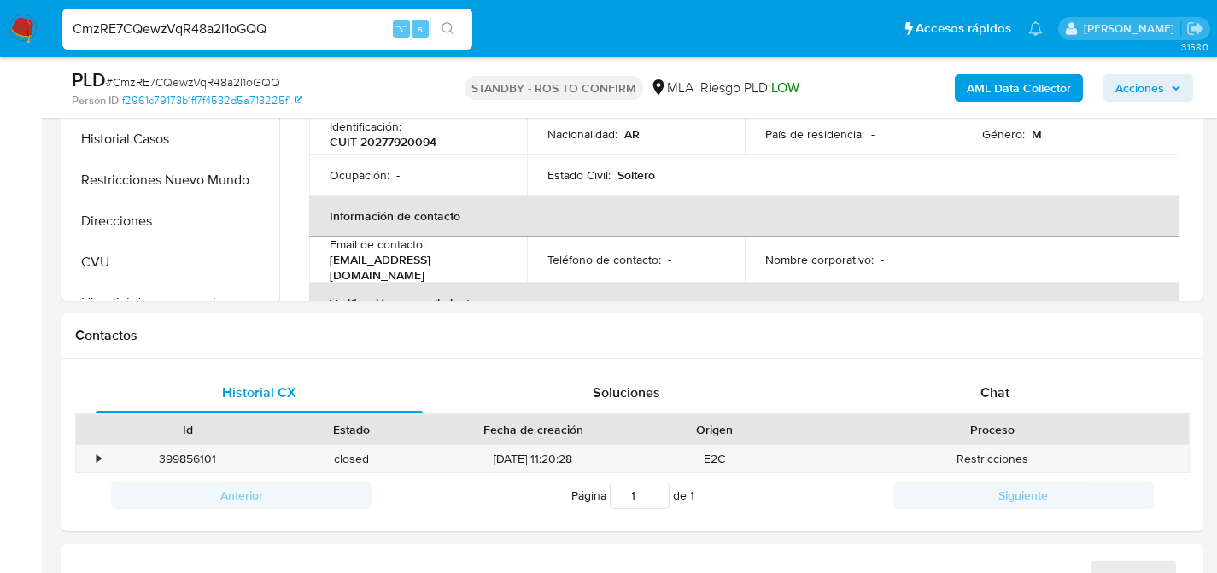
select select "10"
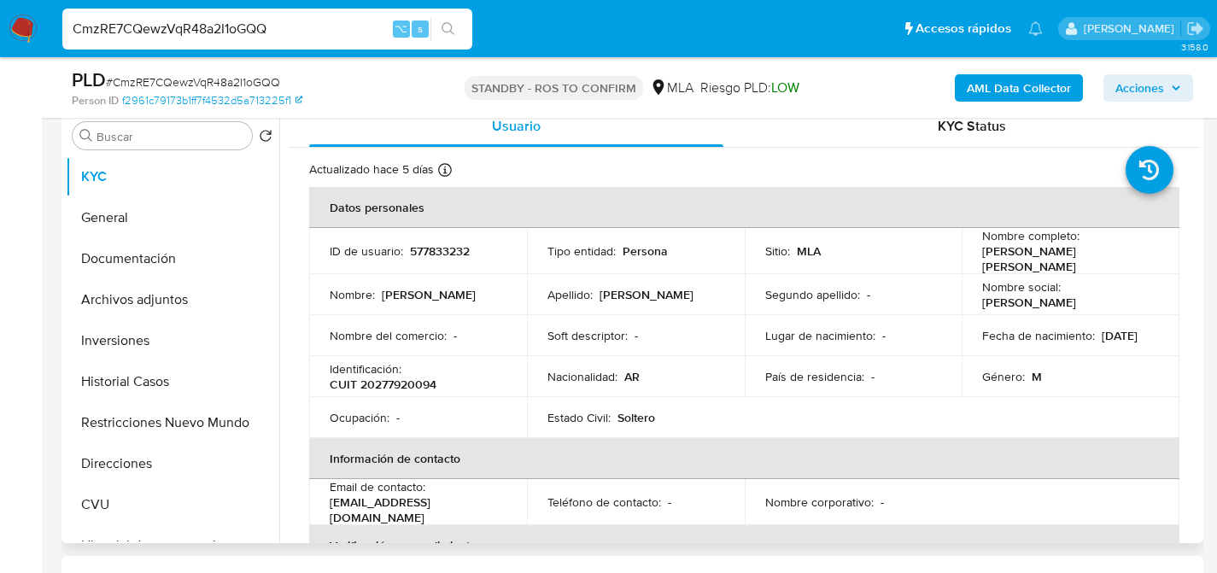
scroll to position [355, 0]
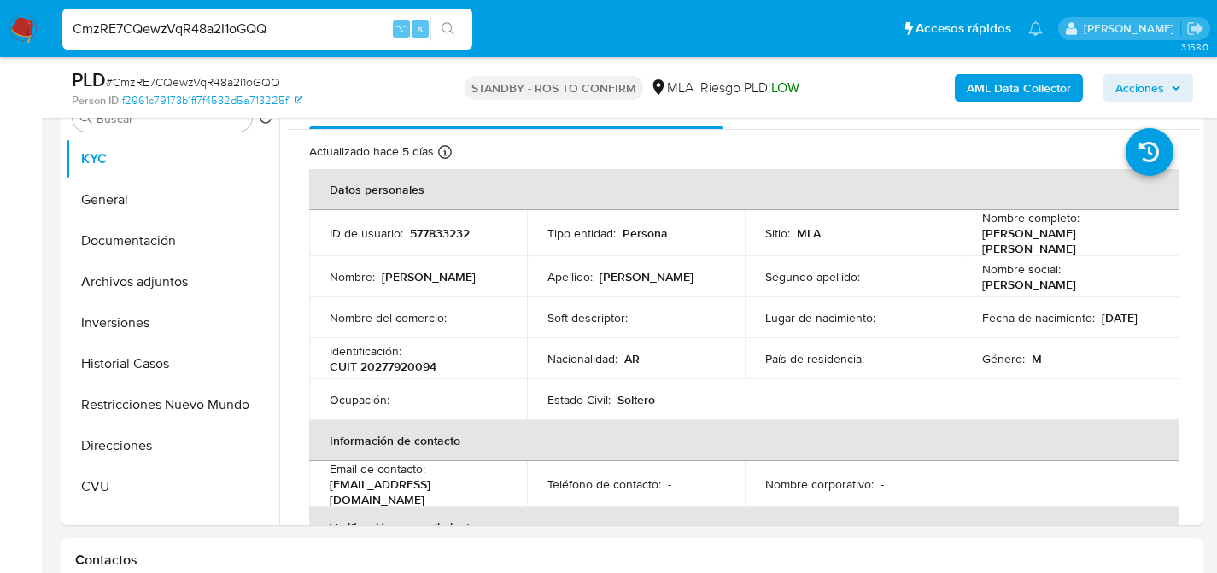
click at [261, 41] on div "CmzRE7CQewzVqR48a2I1oGQQ ⌥ s" at bounding box center [267, 29] width 410 height 41
click at [276, 36] on input "CmzRE7CQewzVqR48a2I1oGQQ" at bounding box center [267, 29] width 410 height 22
paste input "q6XBUMRv5Qaoe5q73MitclcV"
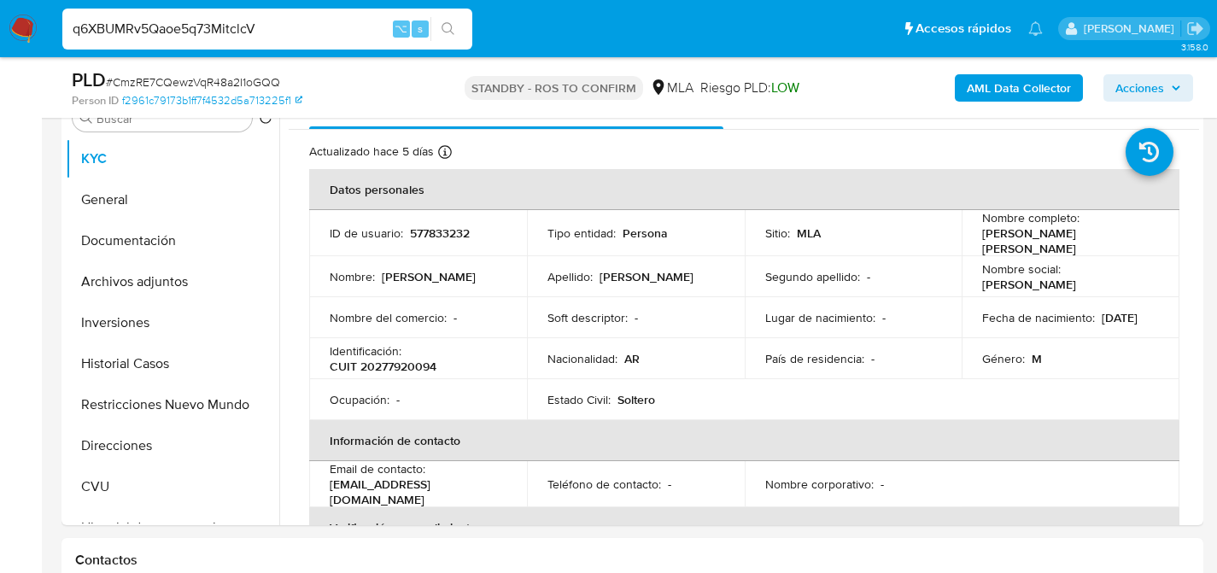
type input "q6XBUMRv5Qaoe5q73MitclcV"
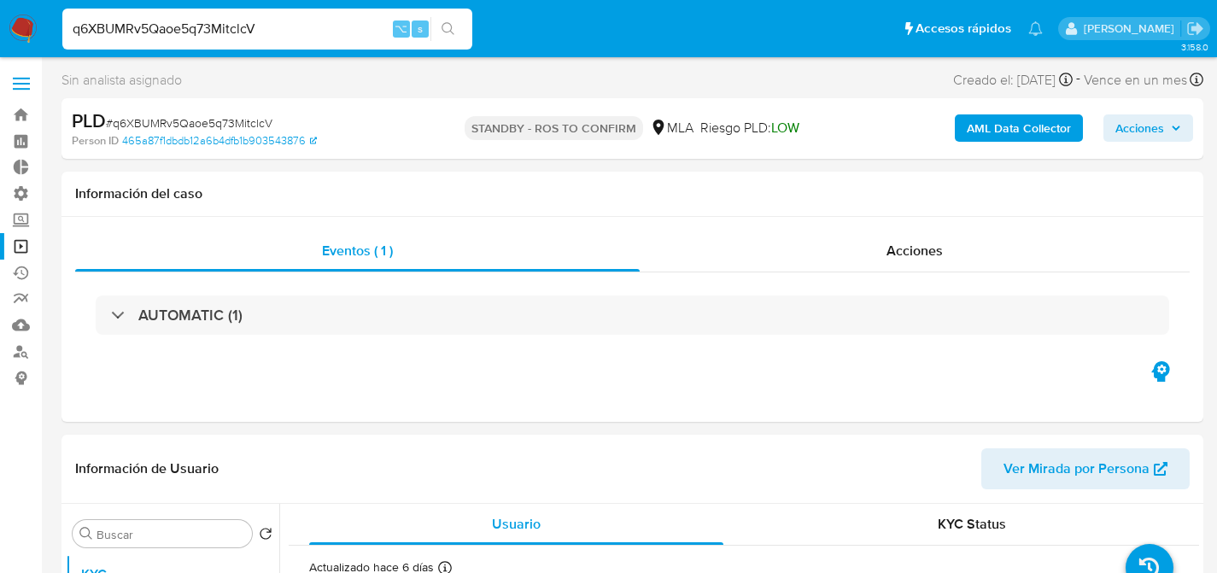
select select "10"
click at [25, 248] on link "Operaciones masivas" at bounding box center [101, 246] width 203 height 26
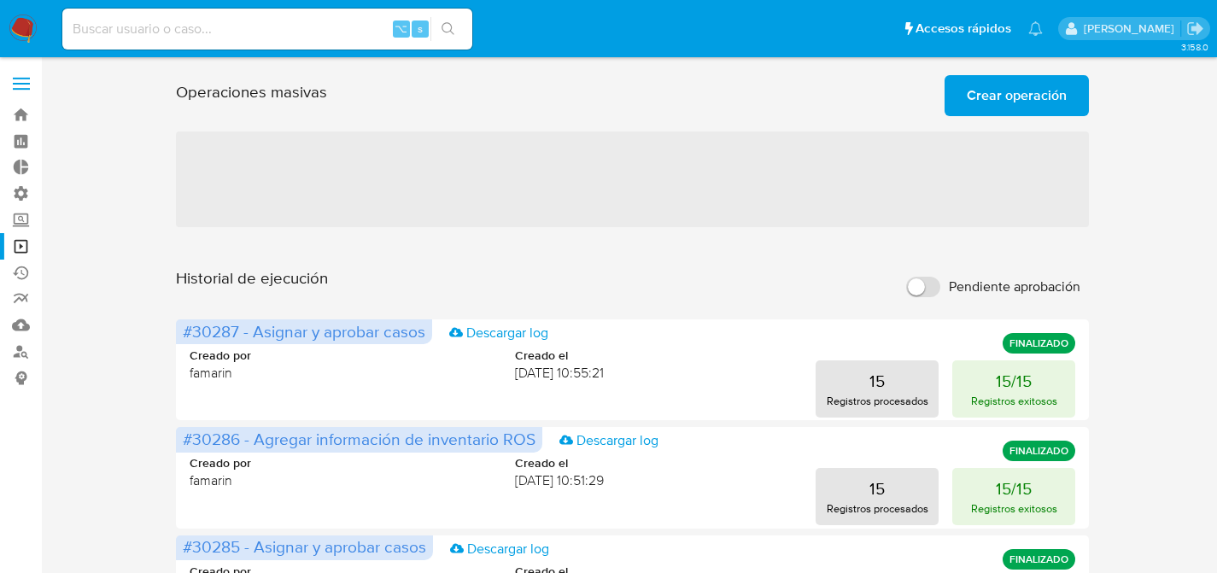
click at [979, 100] on span "Crear operación" at bounding box center [1017, 96] width 100 height 38
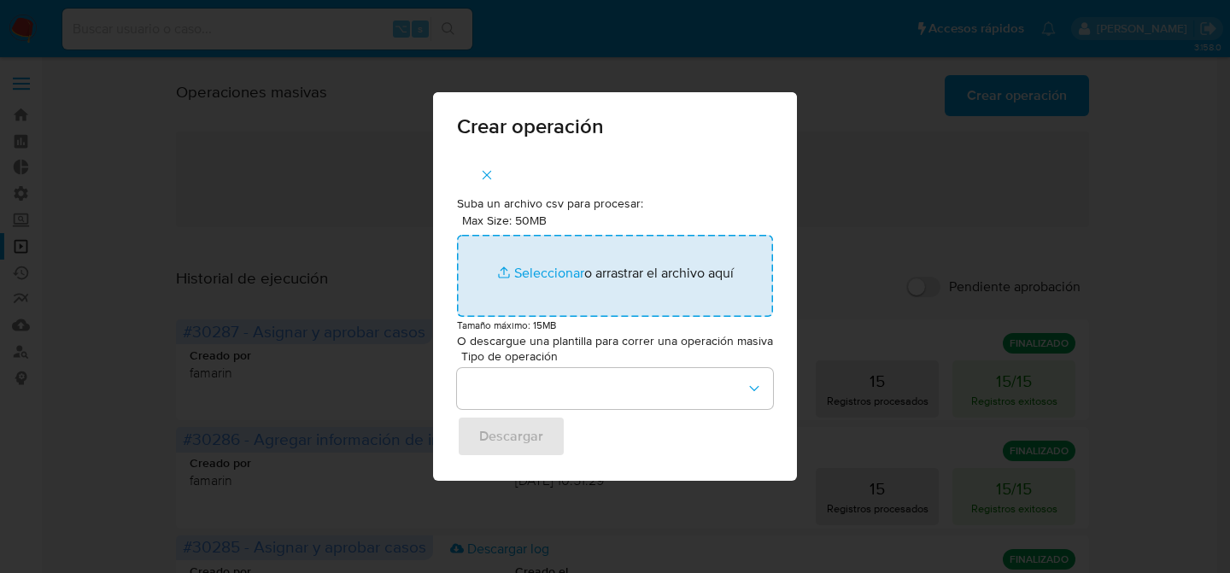
click at [593, 266] on input "Max Size: 50MB Seleccionar archivos" at bounding box center [615, 276] width 316 height 82
type input "C:\fakepath\Macro para ROS - Facu - Paso2.csv"
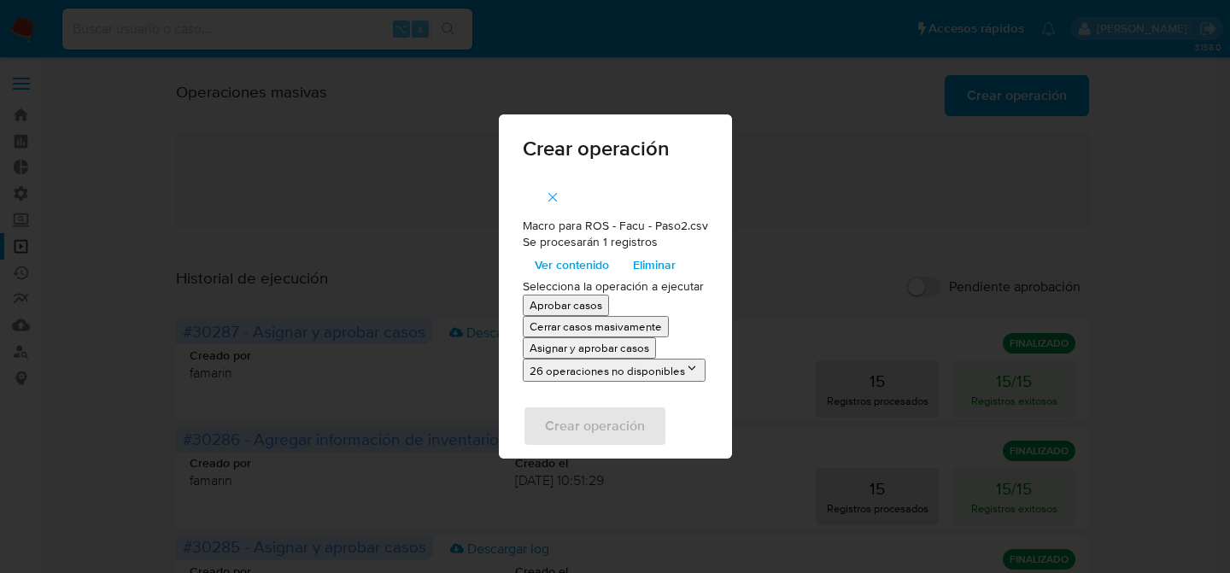
click at [551, 185] on span "button" at bounding box center [552, 198] width 15 height 38
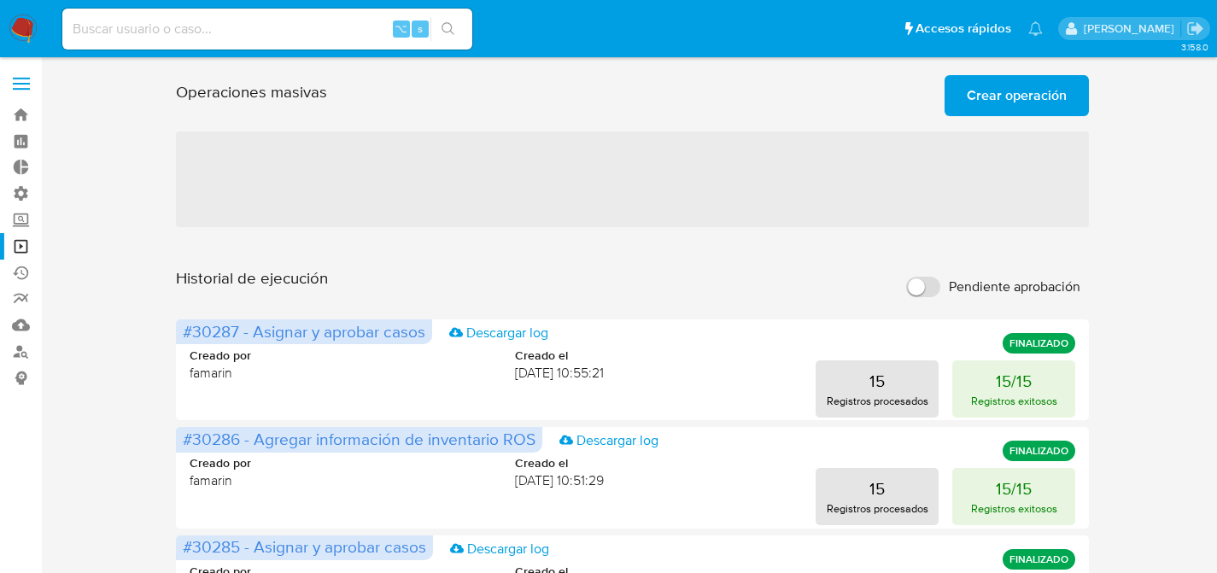
click at [938, 84] on div "Operaciones masivas Crear operación Sólo puede haber hasta un máximo de 5 opera…" at bounding box center [633, 92] width 914 height 48
click at [979, 84] on span "Crear operación" at bounding box center [1017, 96] width 100 height 38
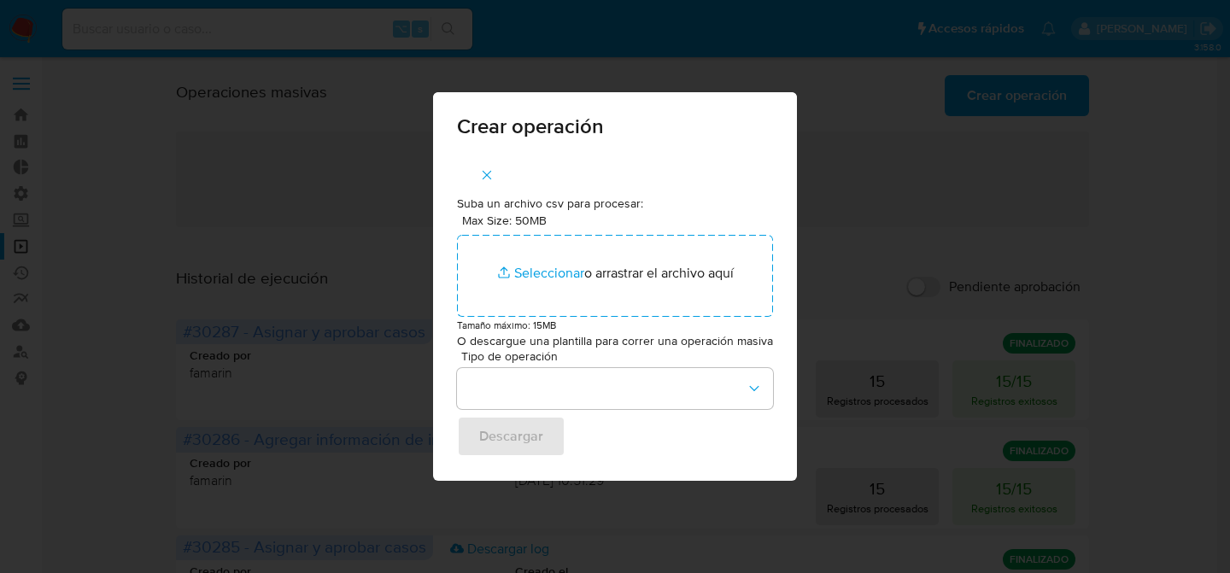
click at [488, 231] on div "Max Size: 50MB Seleccionar archivos Seleccionar o arrastrar el archivo aquí" at bounding box center [615, 265] width 316 height 104
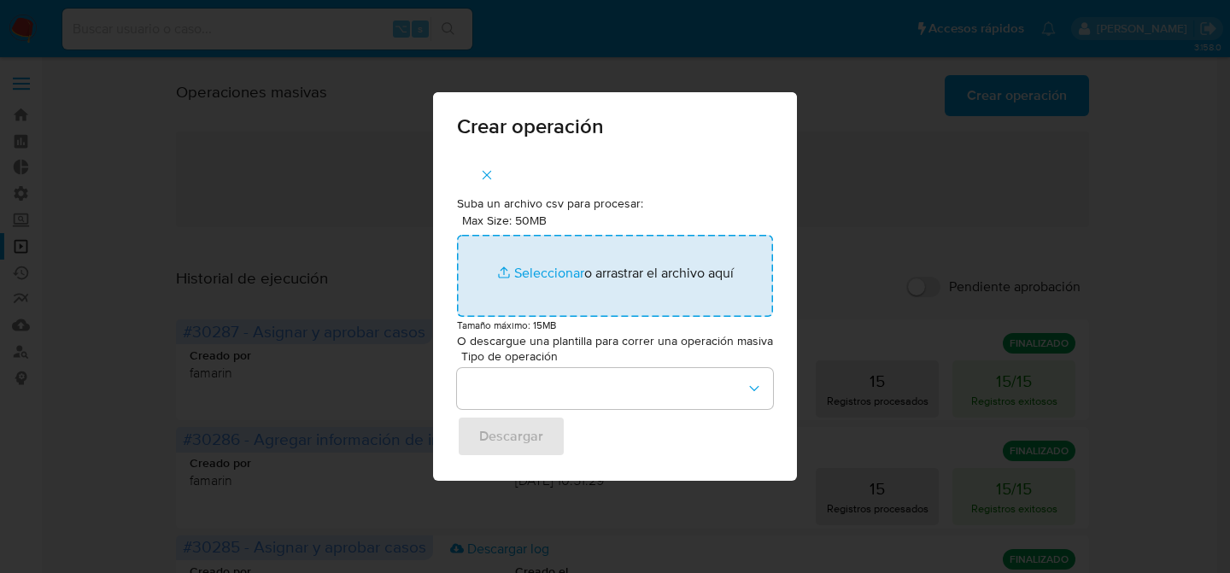
click at [513, 253] on input "Max Size: 50MB Seleccionar archivos" at bounding box center [615, 276] width 316 height 82
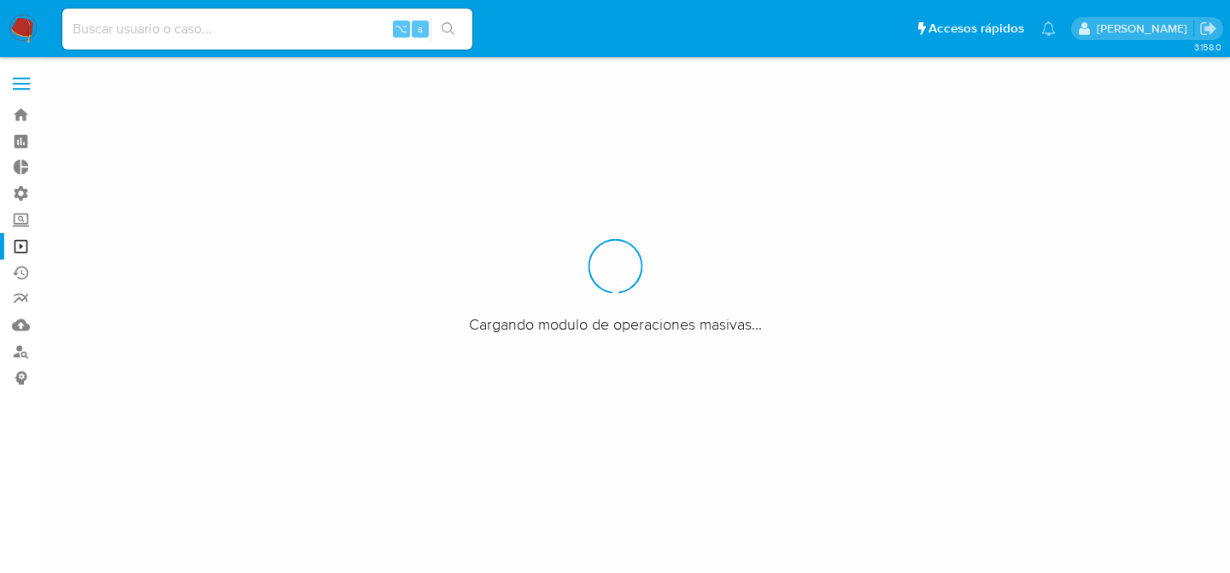
click at [1043, 124] on div at bounding box center [615, 286] width 1230 height 573
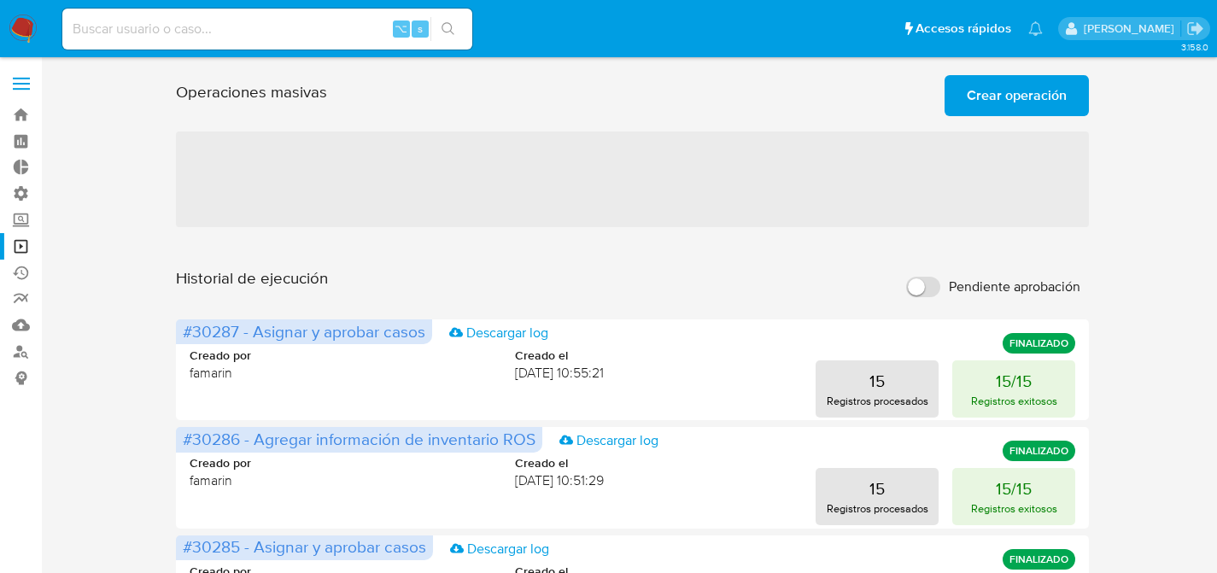
click at [1040, 103] on span "Crear operación" at bounding box center [1017, 96] width 100 height 38
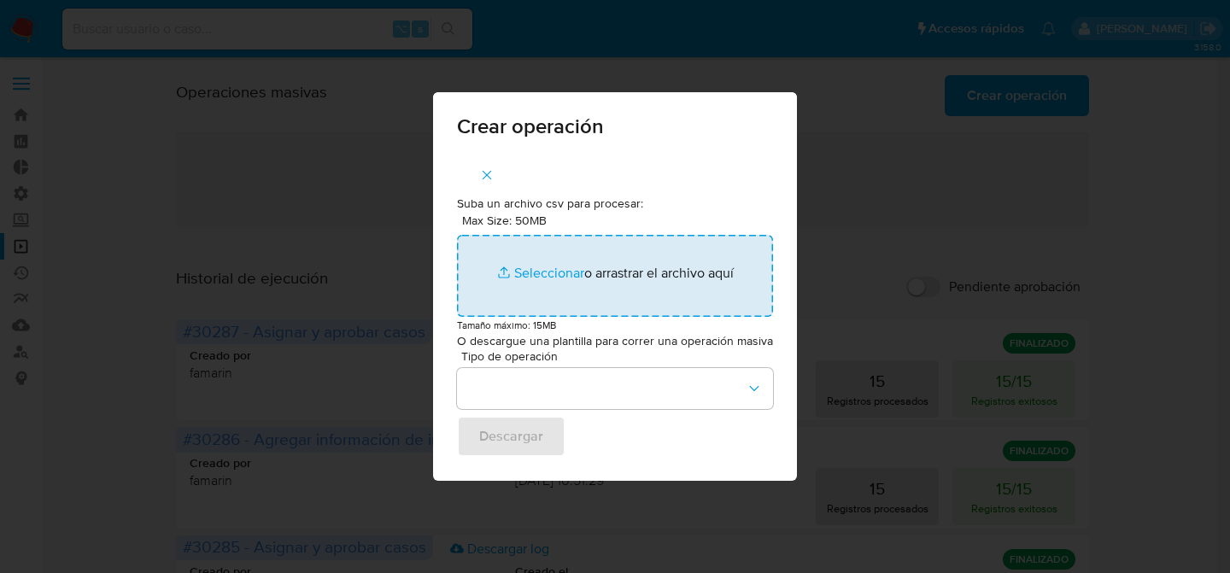
click at [507, 268] on input "Max Size: 50MB Seleccionar archivos" at bounding box center [615, 276] width 316 height 82
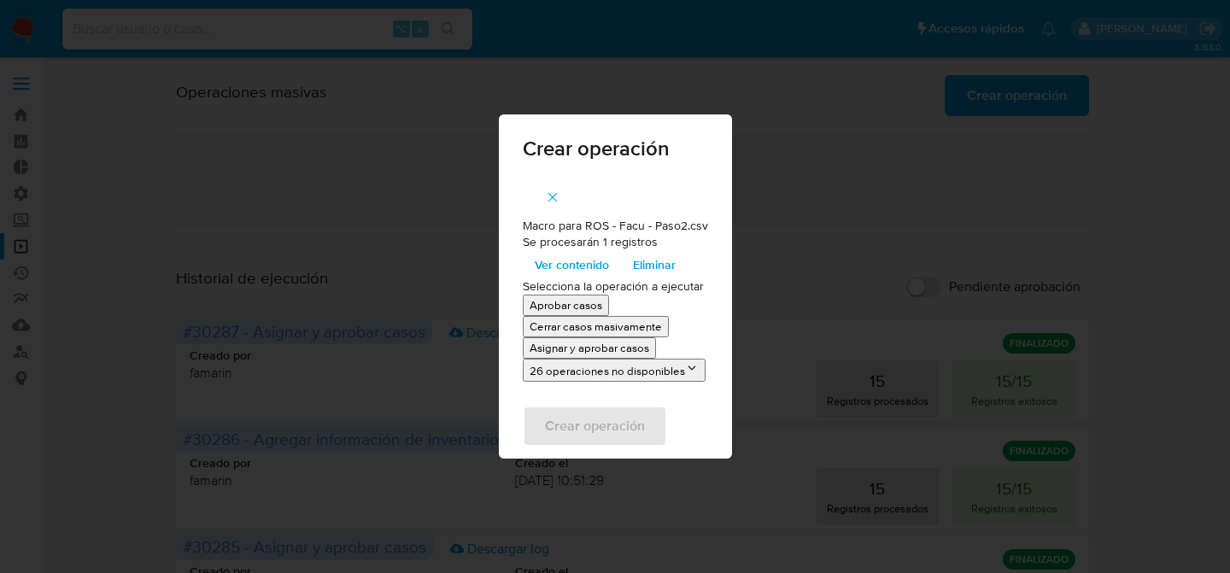
click at [580, 349] on p "Asignar y aprobar casos" at bounding box center [590, 348] width 120 height 16
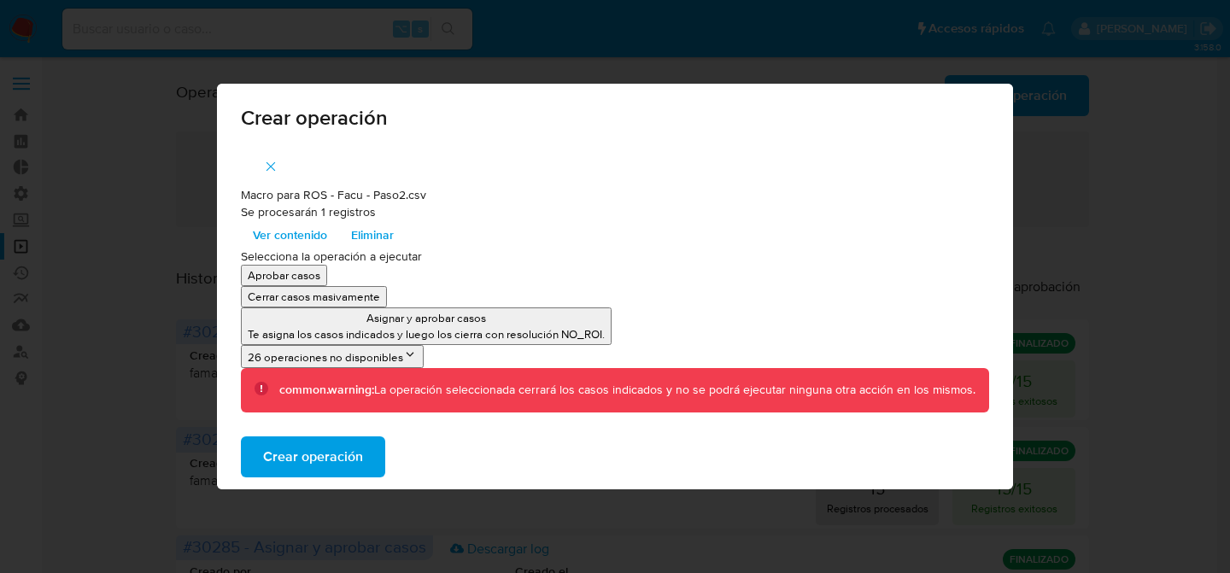
click at [333, 462] on span "Crear operación" at bounding box center [313, 457] width 100 height 38
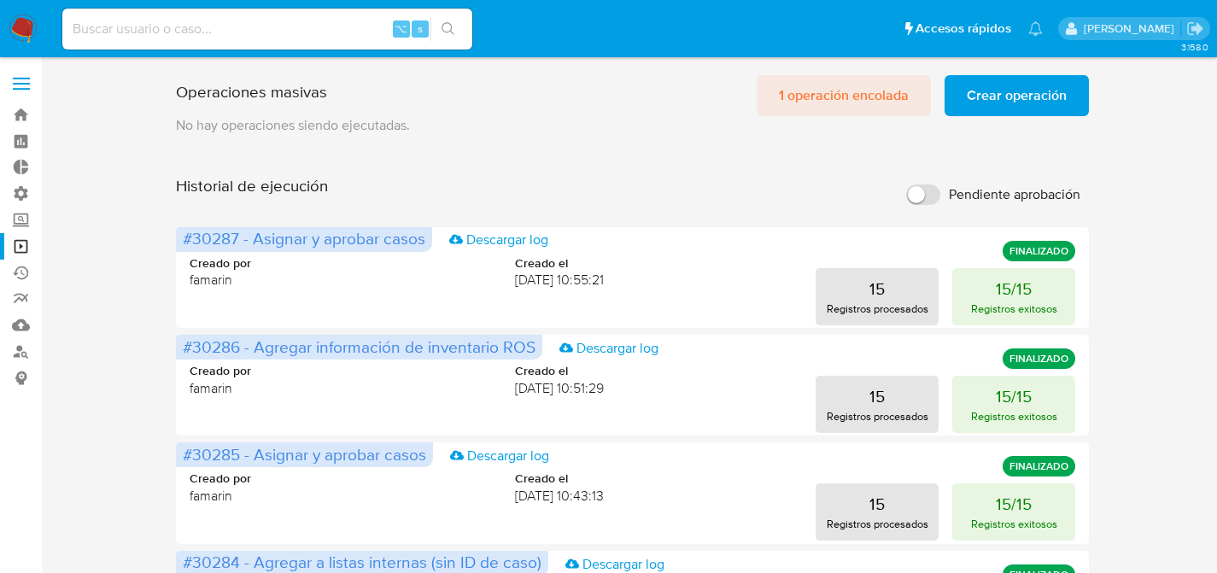
click at [898, 97] on span "1 operación encolada" at bounding box center [844, 96] width 130 height 38
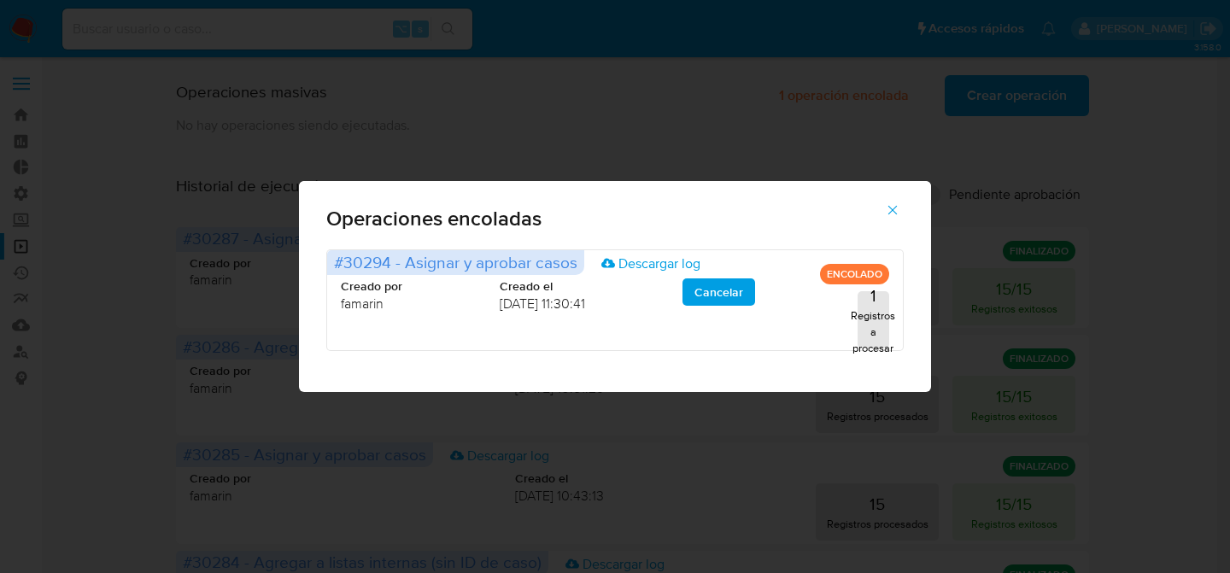
click at [823, 160] on div "Operaciones encoladas #30294 - Asignar y aprobar casos Descargar log ENCOLADO C…" at bounding box center [615, 286] width 1230 height 573
click at [899, 205] on icon "button" at bounding box center [892, 209] width 15 height 15
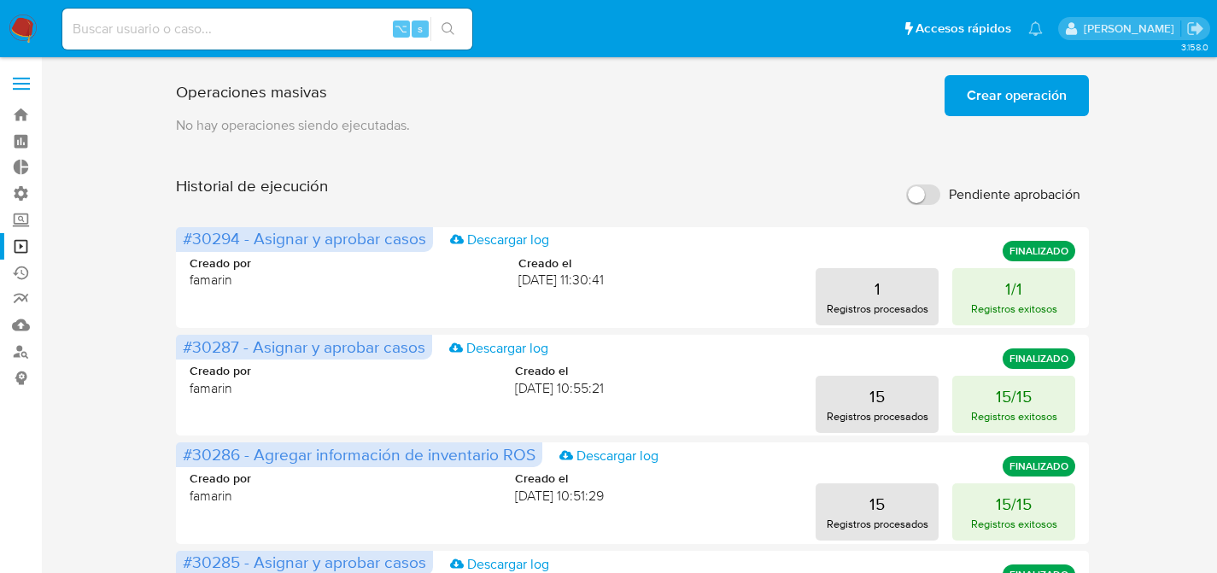
click at [1007, 97] on span "Crear operación" at bounding box center [1017, 96] width 100 height 38
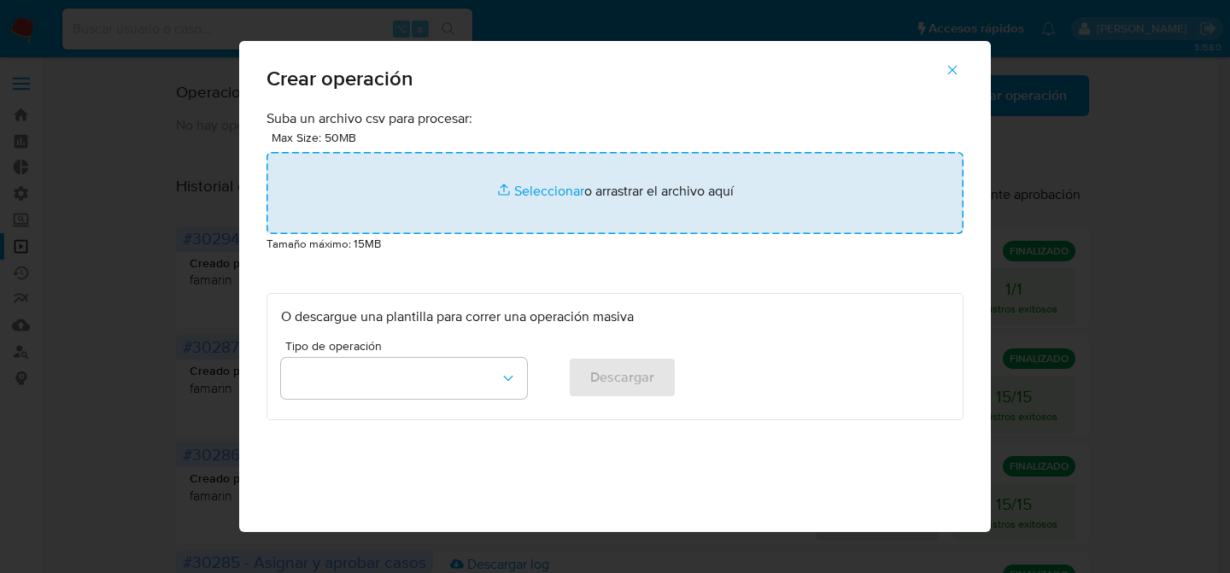
click at [606, 167] on input "file" at bounding box center [615, 193] width 697 height 82
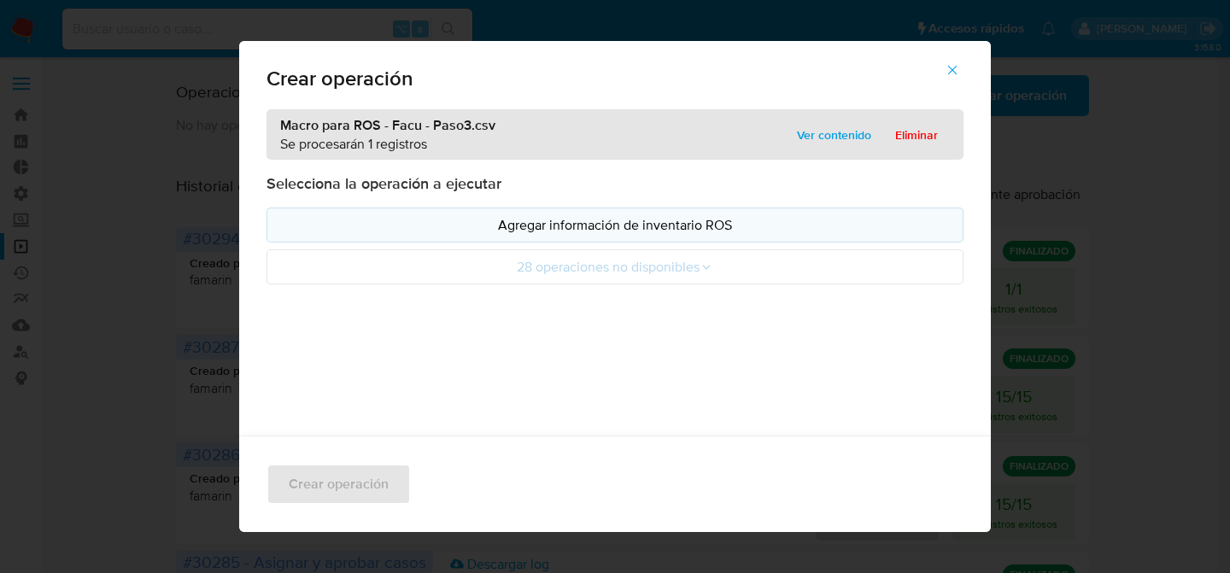
click at [650, 237] on button "Agregar información de inventario ROS" at bounding box center [615, 225] width 697 height 35
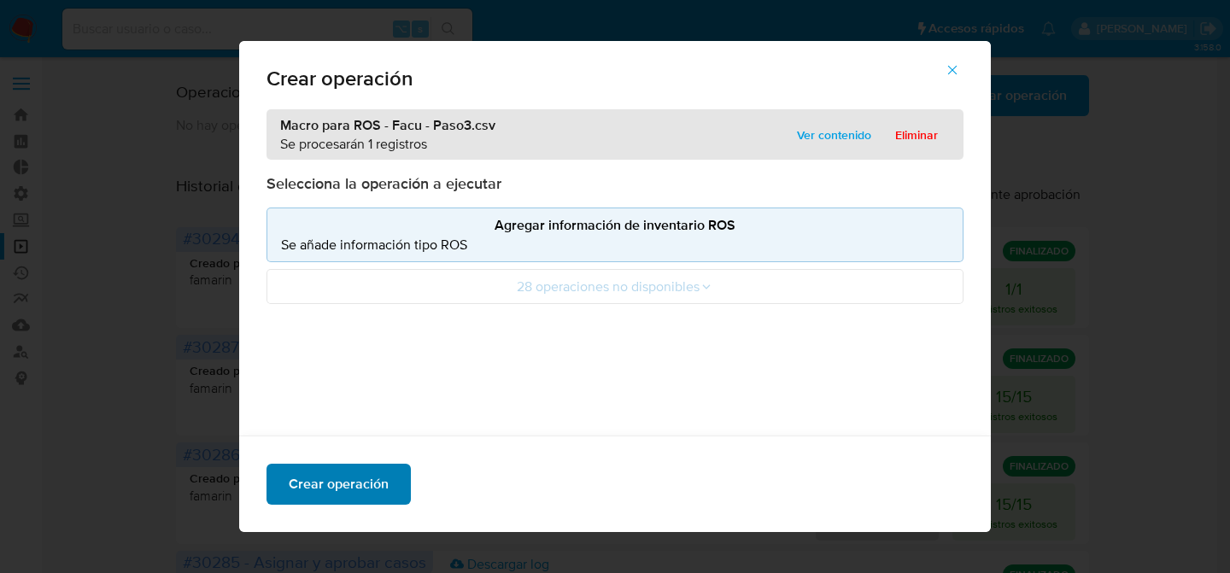
click at [357, 491] on span "Crear operación" at bounding box center [339, 485] width 100 height 38
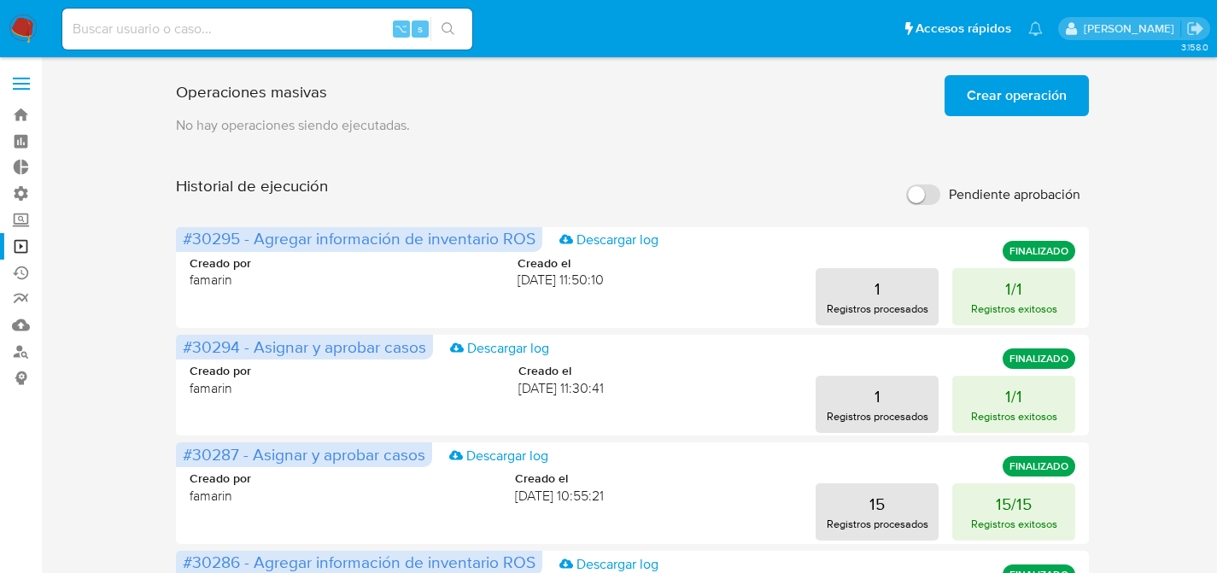
click at [1004, 109] on span "Crear operación" at bounding box center [1017, 96] width 100 height 38
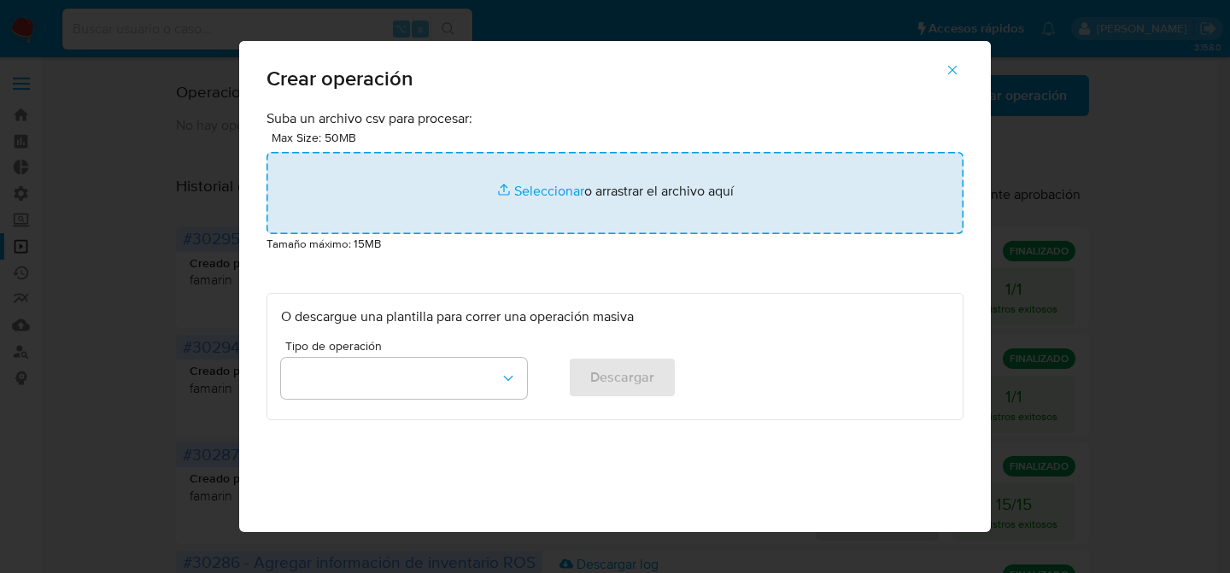
click at [553, 178] on input "file" at bounding box center [615, 193] width 697 height 82
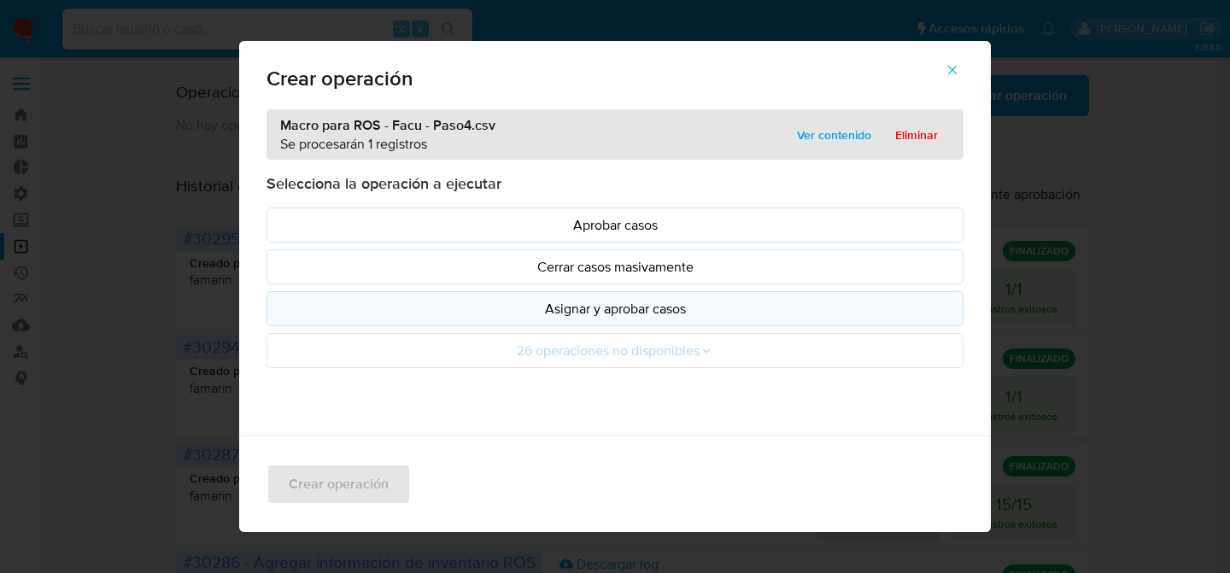
click at [606, 308] on p "Asignar y aprobar casos" at bounding box center [615, 309] width 668 height 20
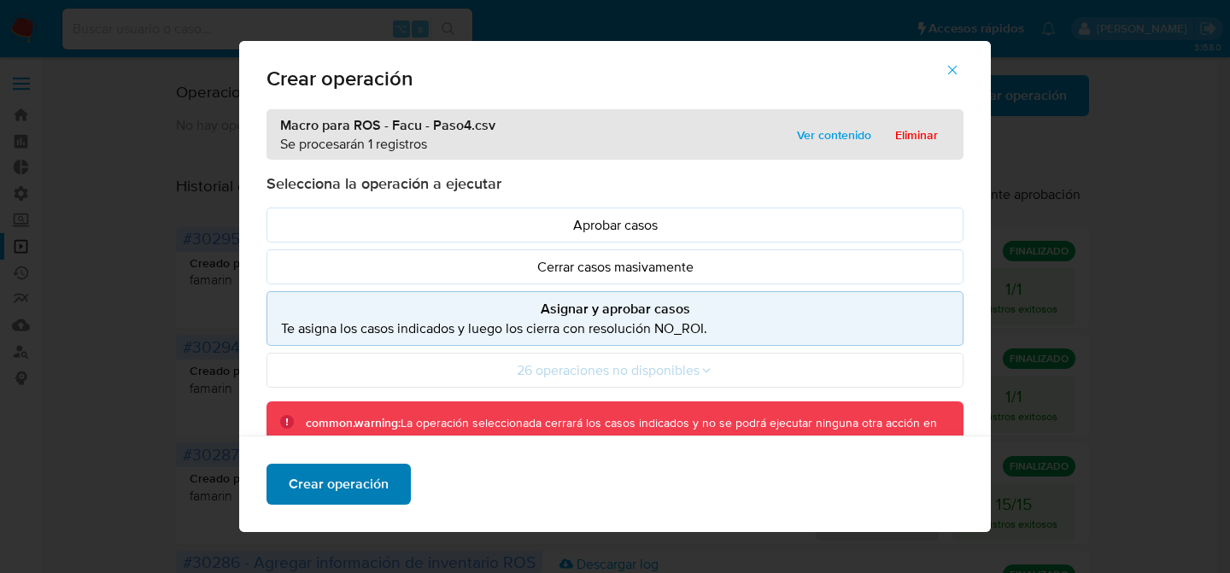
click at [323, 471] on span "Crear operación" at bounding box center [339, 485] width 100 height 38
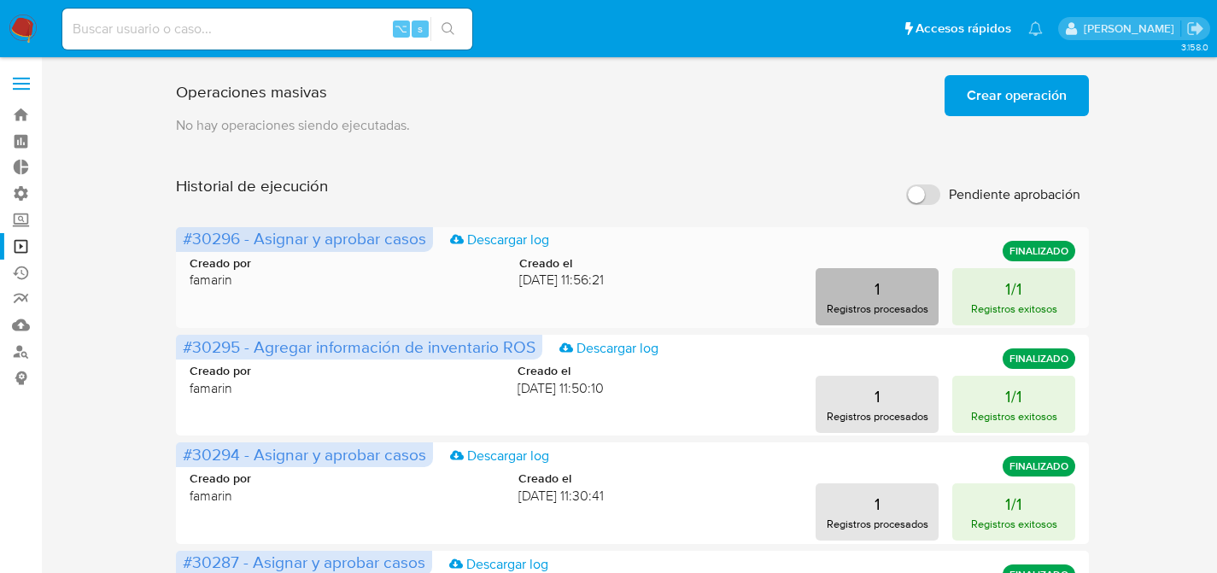
click at [870, 290] on button "1 Registros procesados" at bounding box center [877, 296] width 123 height 57
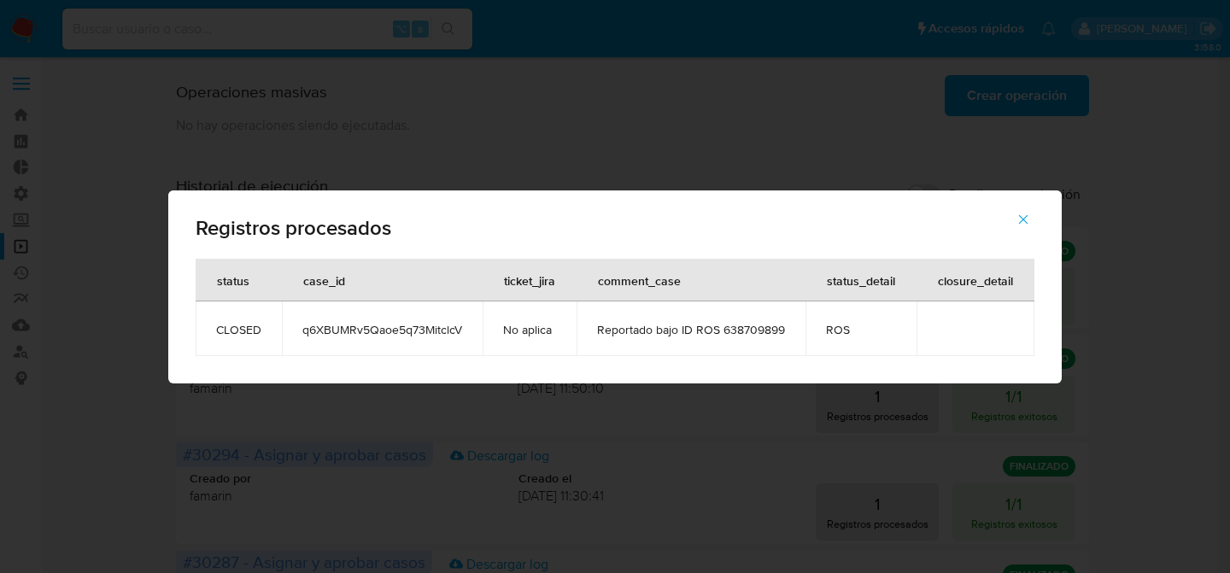
click at [457, 329] on span "q6XBUMRv5Qaoe5q73MitclcV" at bounding box center [382, 329] width 160 height 15
click at [418, 327] on span "q6XBUMRv5Qaoe5q73MitclcV" at bounding box center [382, 329] width 160 height 15
click at [525, 93] on div "Registros procesados status case_id ticket_jira comment_case status_detail clos…" at bounding box center [615, 286] width 1230 height 573
click at [1013, 219] on button "button" at bounding box center [1023, 219] width 60 height 41
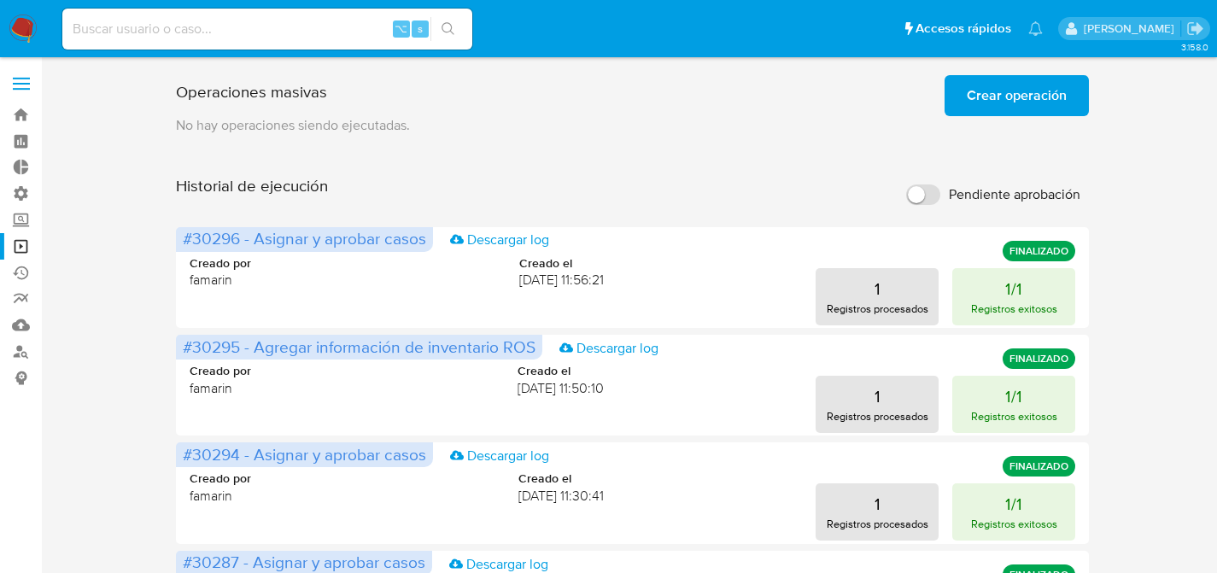
click at [245, 35] on input at bounding box center [267, 29] width 410 height 22
paste input "q6XBUMRv5Qaoe5q73MitclcV"
type input "q6XBUMRv5Qaoe5q73MitclcV"
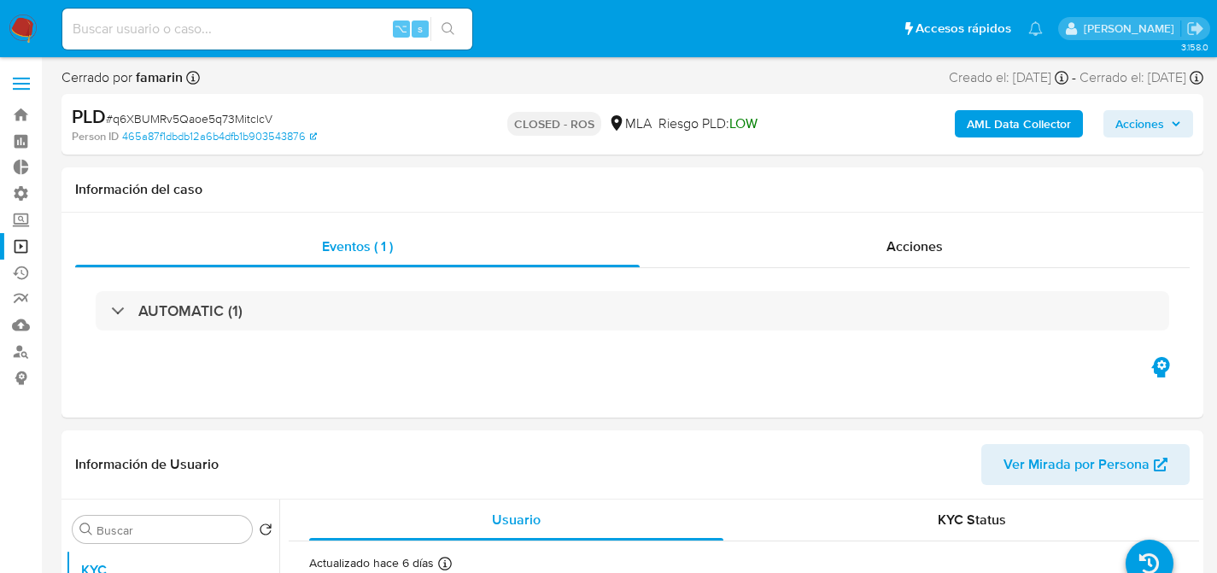
select select "10"
